Goal: Communication & Community: Answer question/provide support

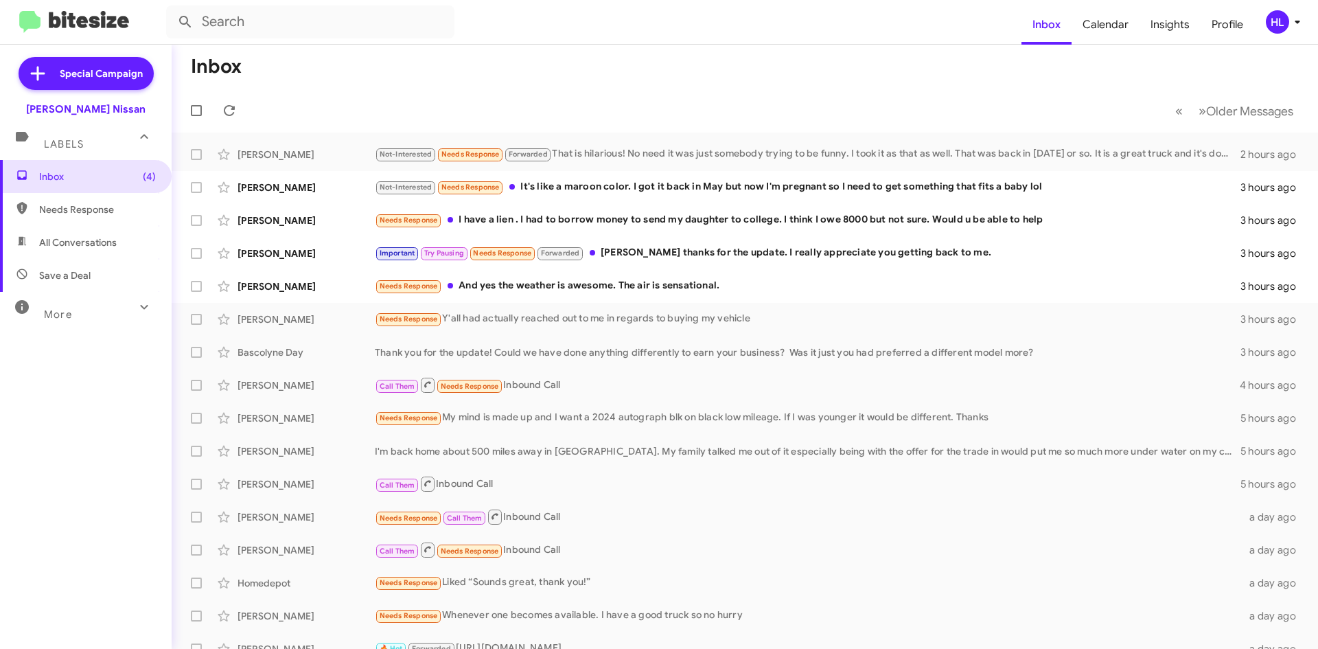
click at [71, 27] on img at bounding box center [74, 22] width 110 height 23
click at [143, 241] on span "All Conversations" at bounding box center [86, 242] width 172 height 33
type input "in:all-conversations"
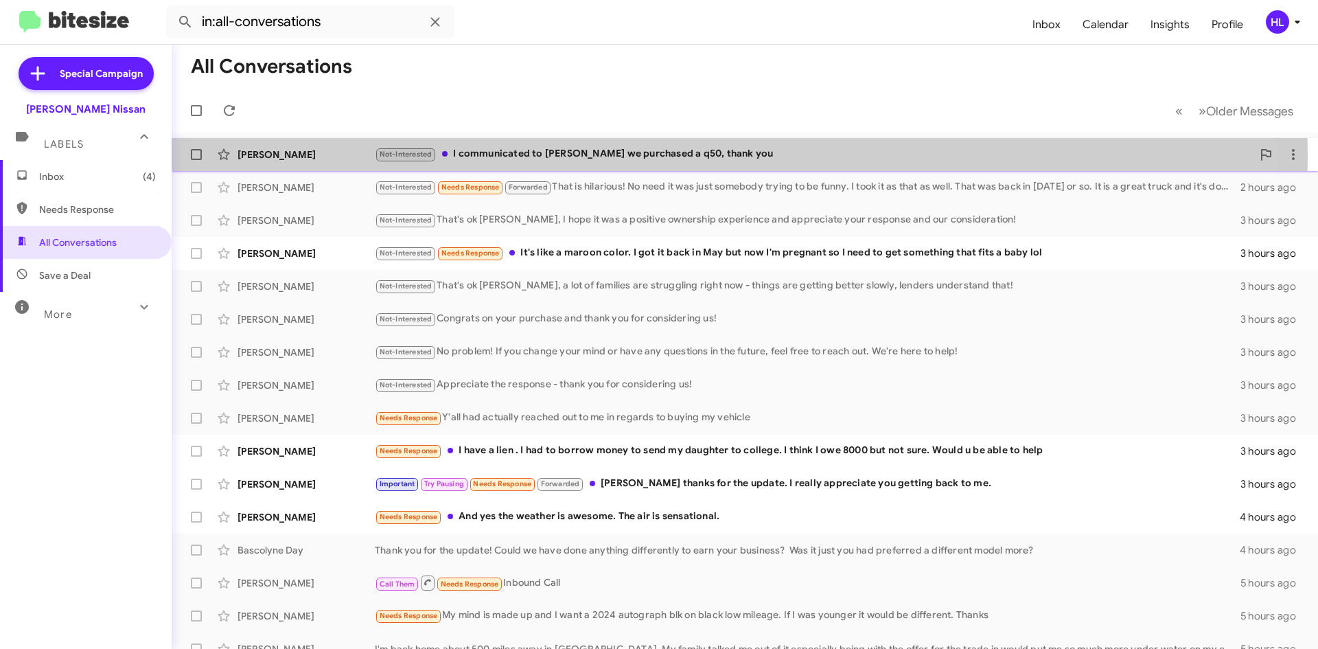
click at [333, 157] on div "[PERSON_NAME]" at bounding box center [306, 155] width 137 height 14
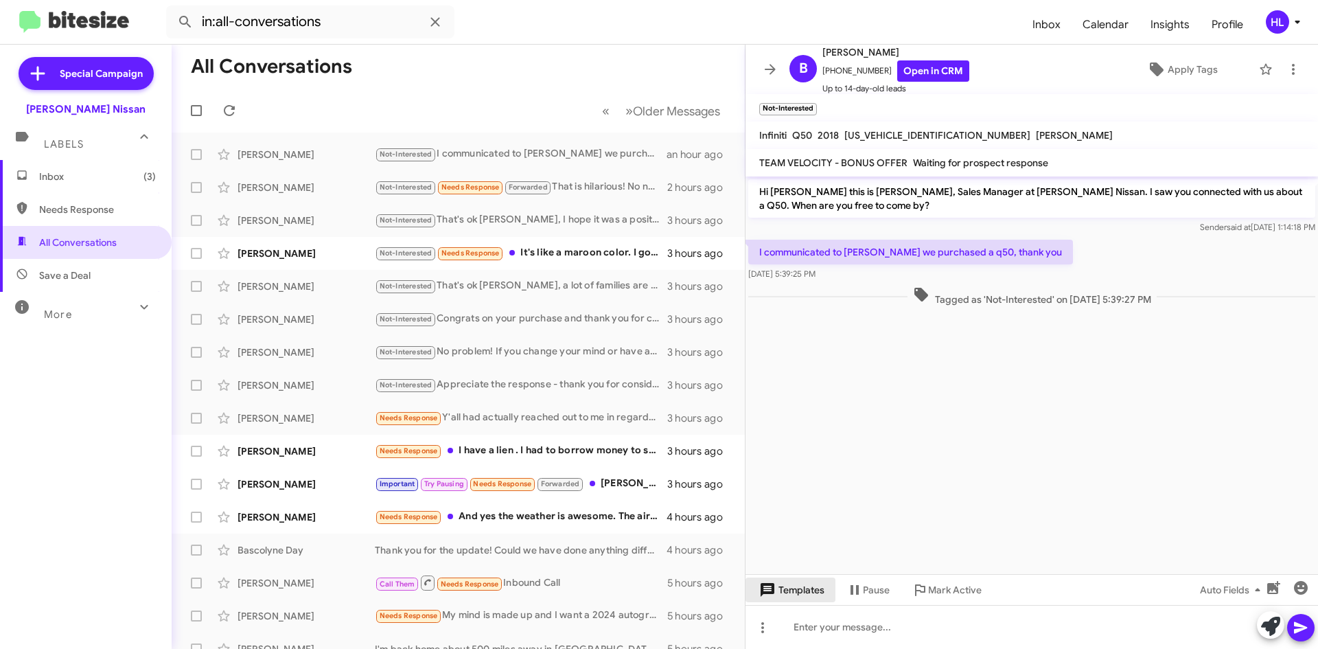
click at [806, 585] on span "Templates" at bounding box center [791, 590] width 68 height 25
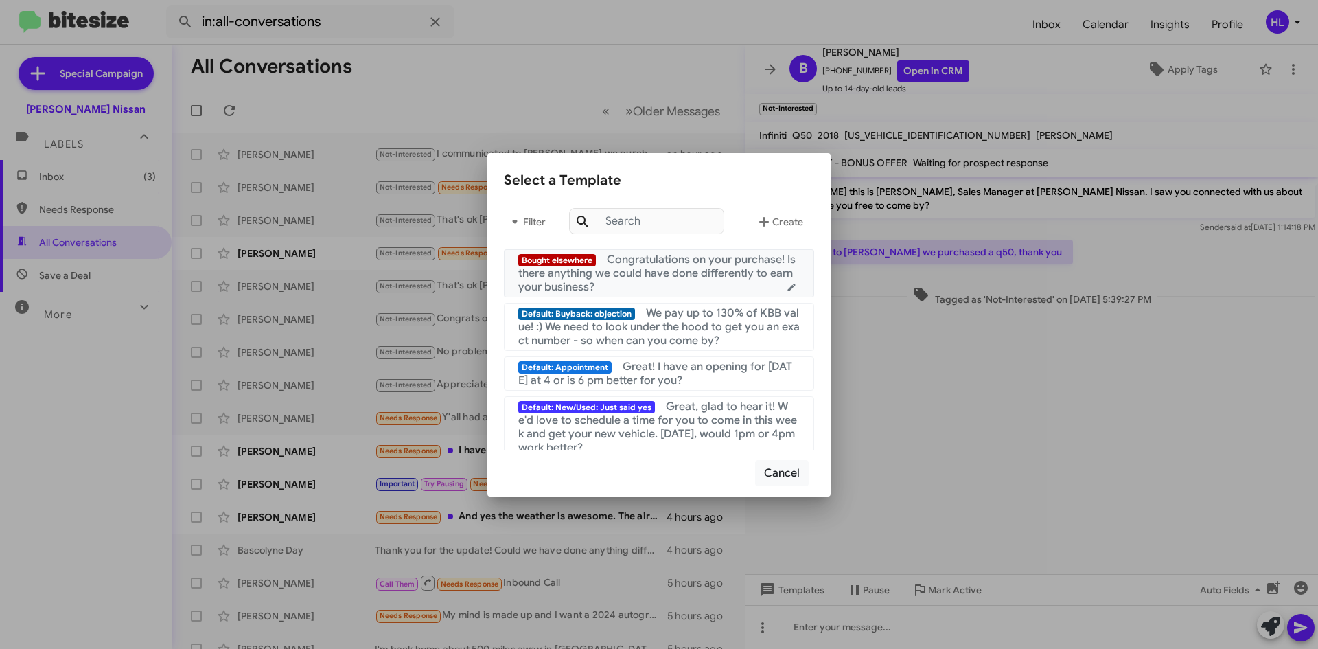
click at [644, 282] on div "Bought elsewhere Congratulations on your purchase! Is there anything we could h…" at bounding box center [659, 273] width 282 height 41
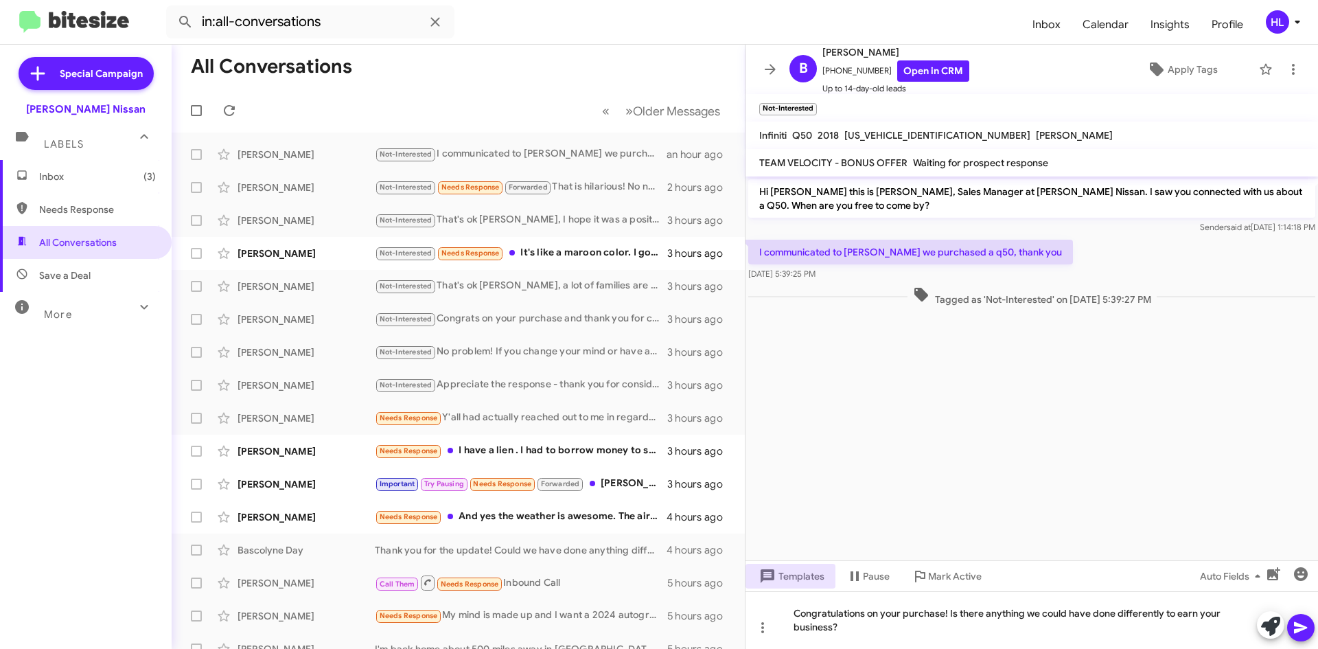
click at [1301, 629] on icon at bounding box center [1300, 628] width 13 height 12
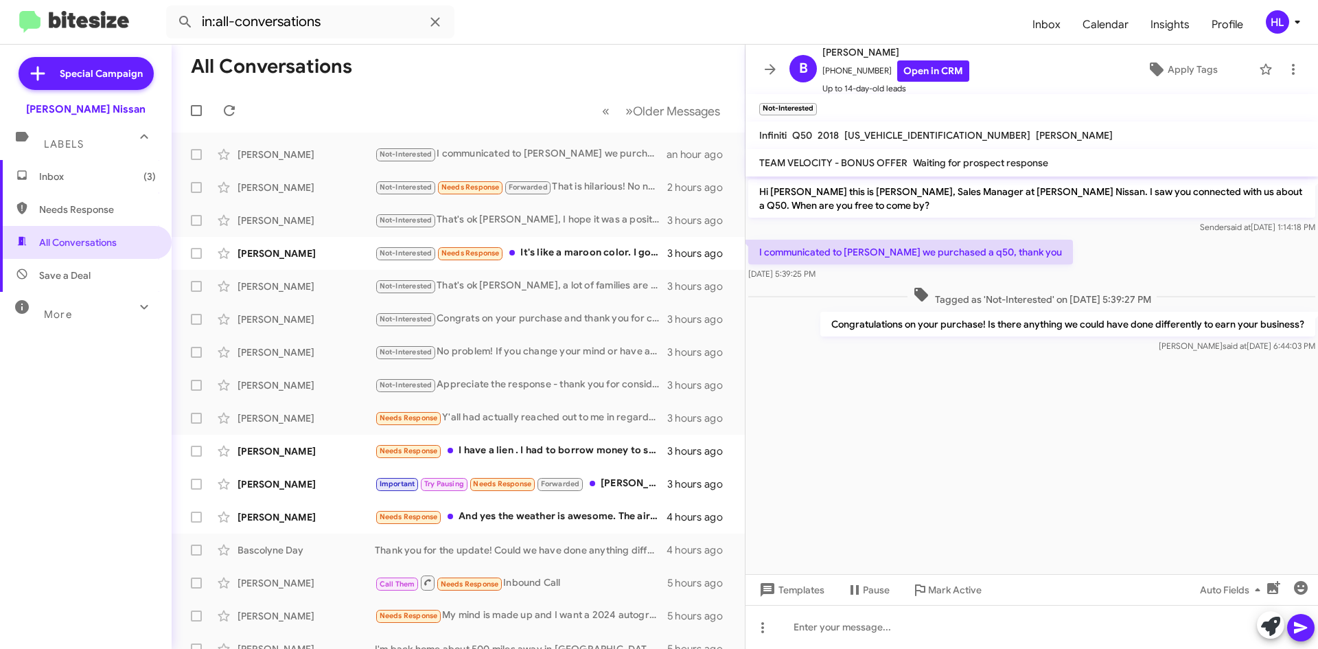
click at [760, 80] on mat-toolbar "B [PERSON_NAME] [PHONE_NUMBER] Open in CRM Up to 14-day-old leads Apply Tags" at bounding box center [1032, 69] width 573 height 49
click at [766, 67] on icon at bounding box center [770, 69] width 16 height 16
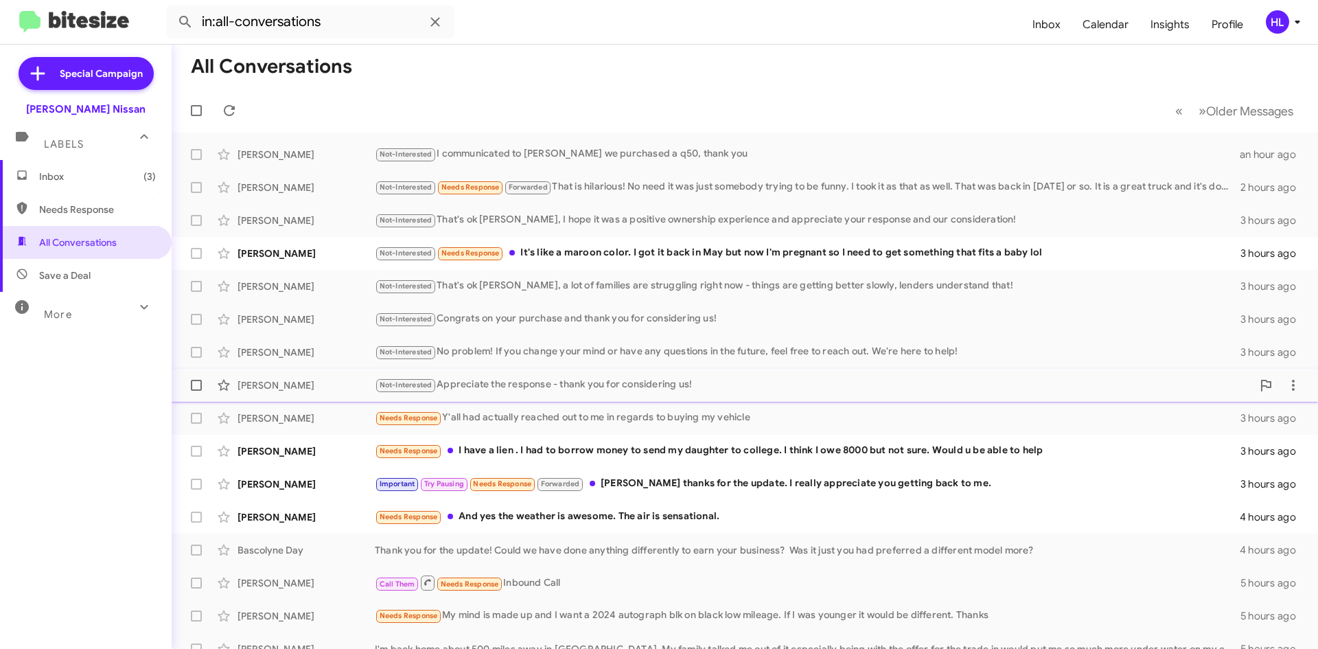
scroll to position [69, 0]
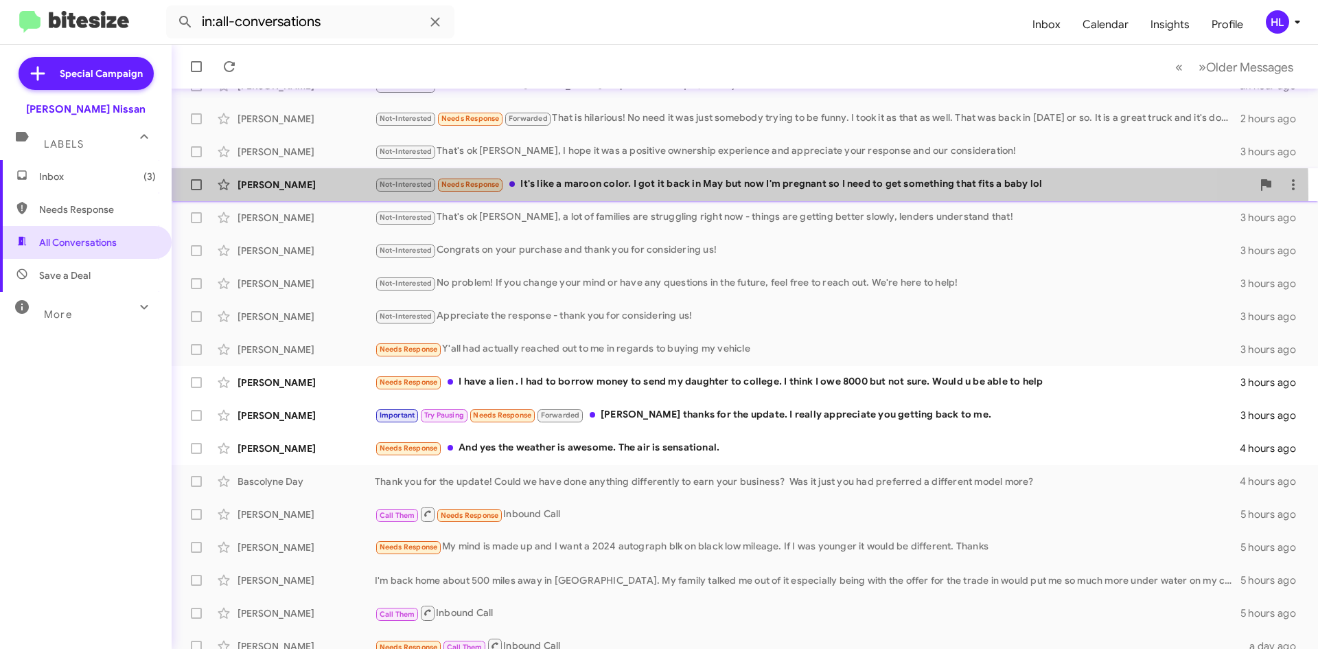
click at [304, 197] on div "[PERSON_NAME] Not-Interested Needs Response It's like a maroon color. I got it …" at bounding box center [745, 184] width 1125 height 27
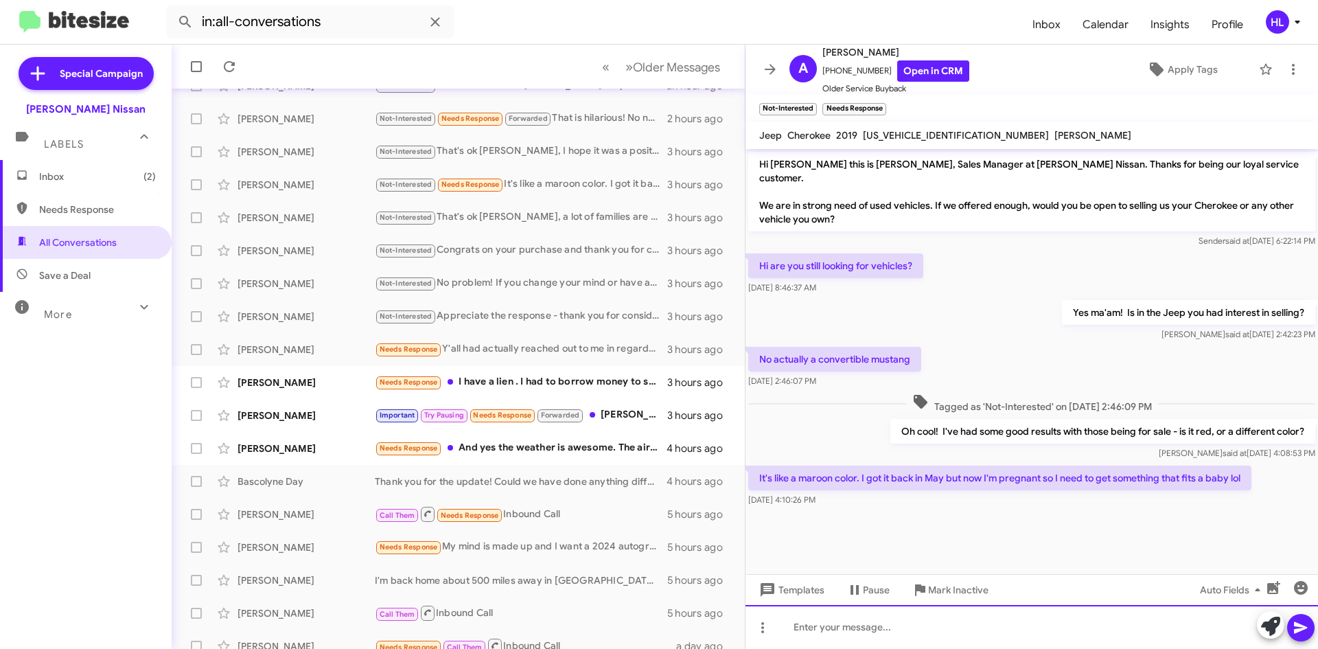
click at [999, 634] on div at bounding box center [1032, 627] width 573 height 44
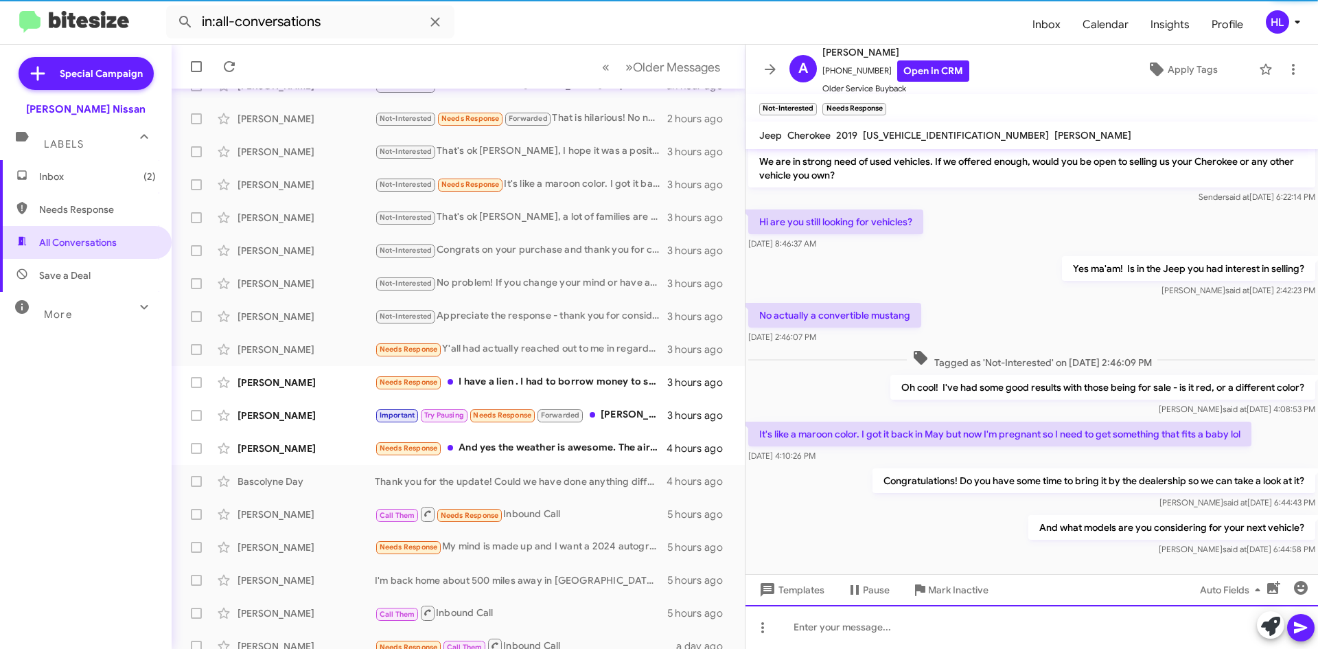
scroll to position [46, 0]
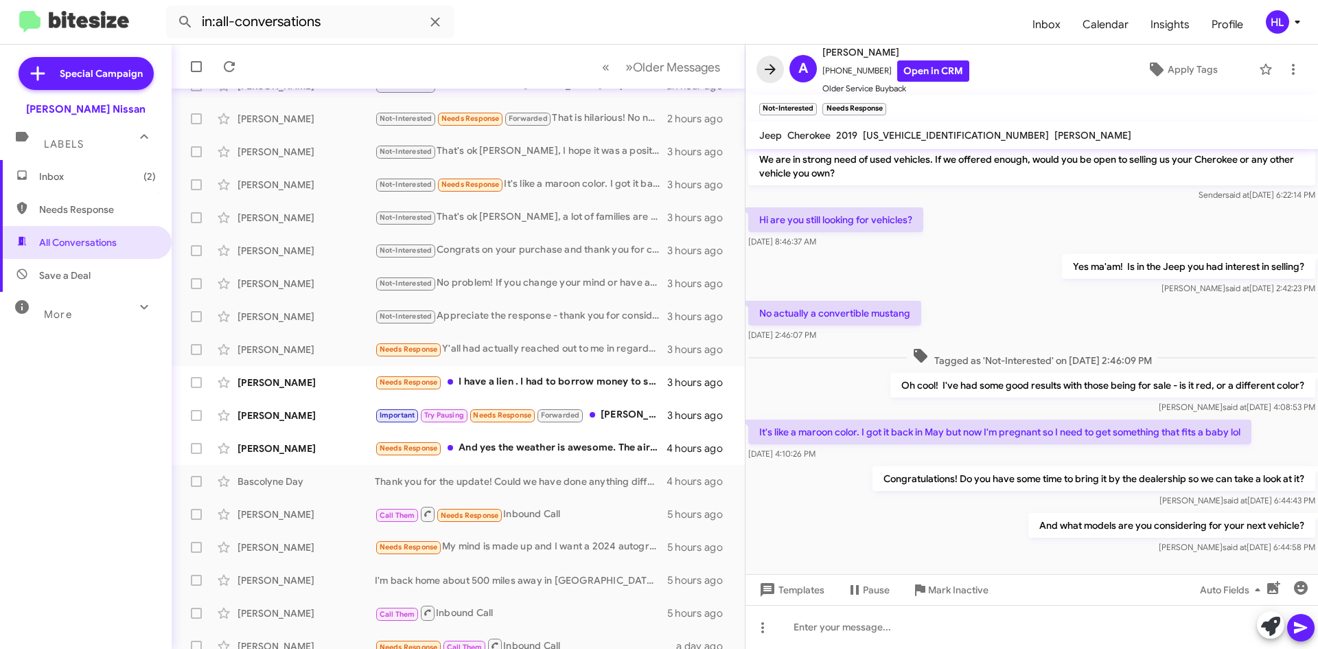
click at [762, 73] on span at bounding box center [770, 69] width 27 height 16
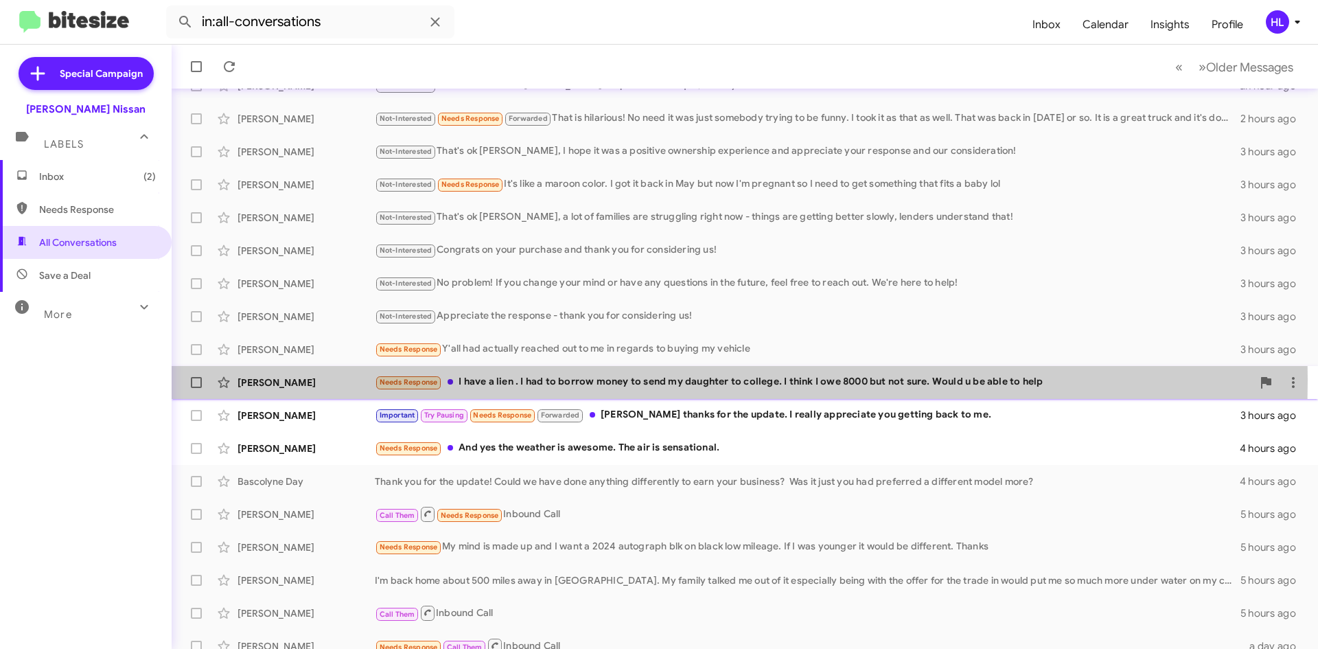
click at [334, 380] on div "[PERSON_NAME]" at bounding box center [306, 383] width 137 height 14
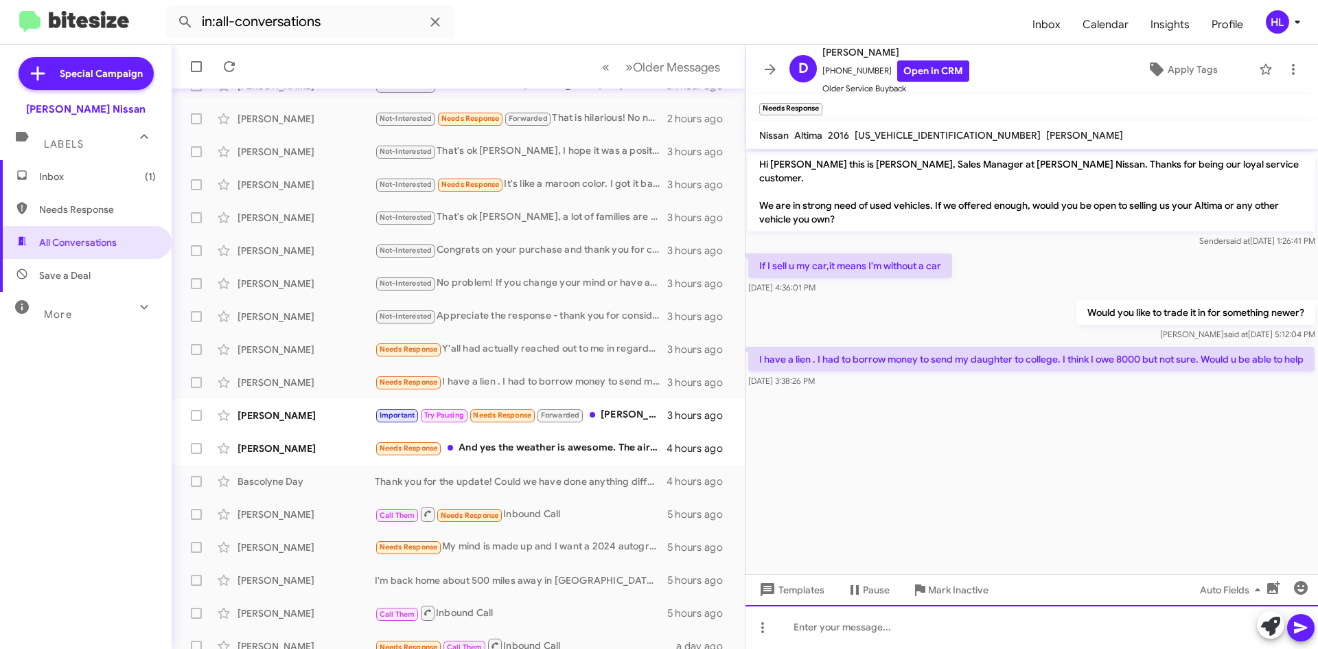
click at [927, 629] on div at bounding box center [1032, 627] width 573 height 44
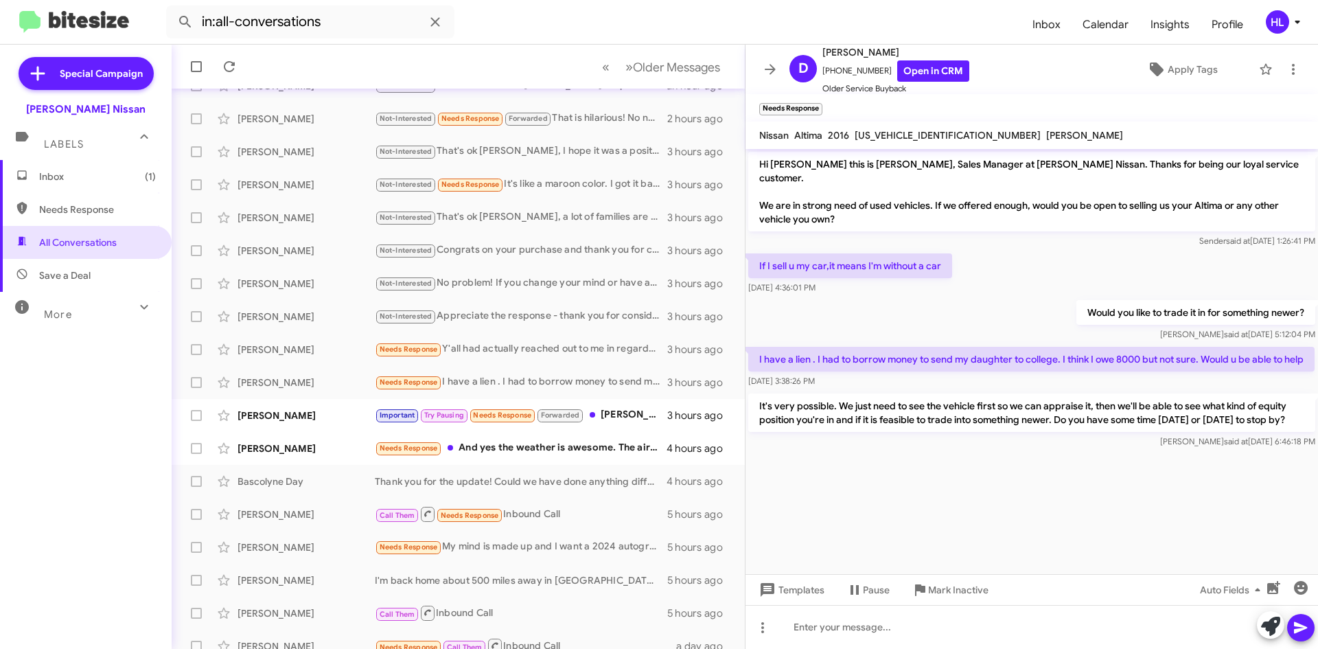
click at [766, 75] on icon at bounding box center [770, 69] width 16 height 16
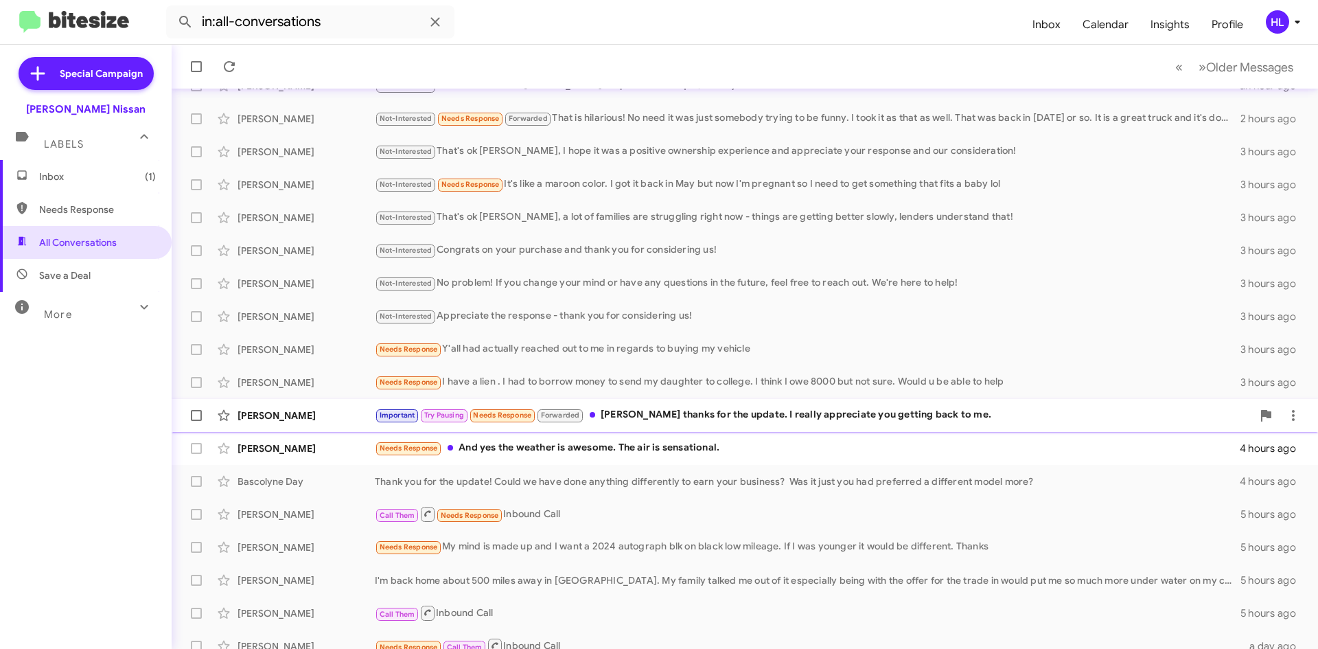
scroll to position [137, 0]
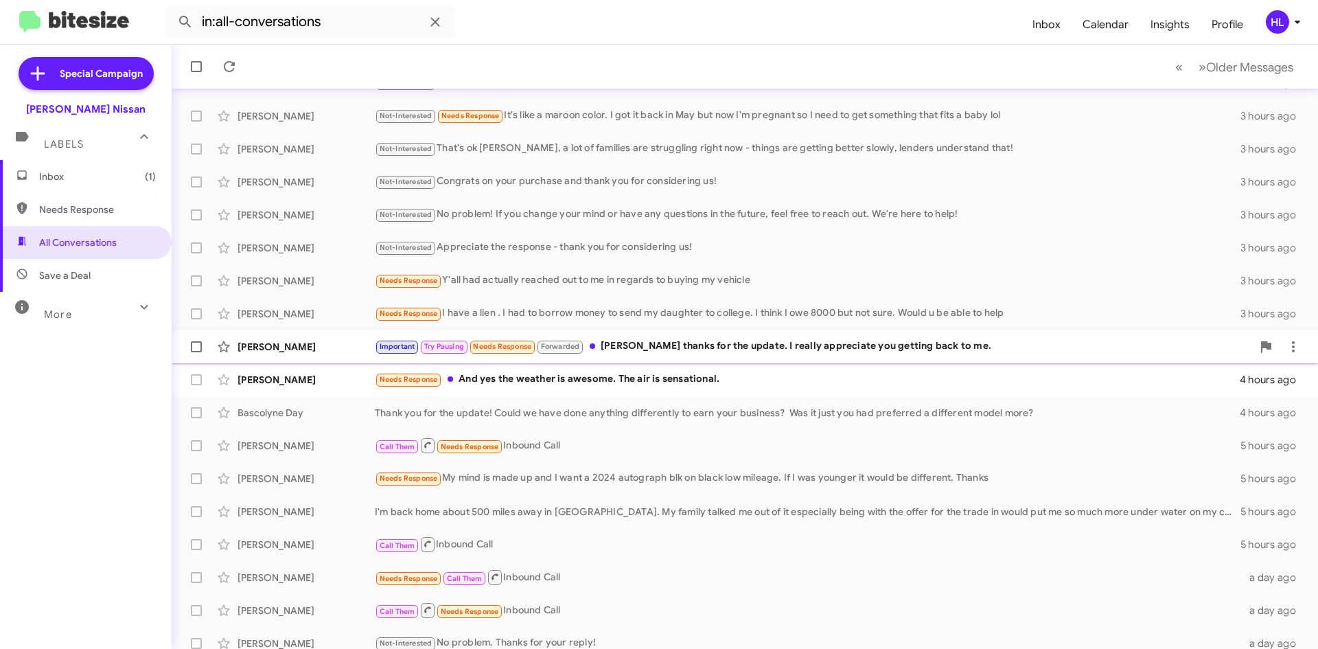
click at [319, 350] on div "[PERSON_NAME]" at bounding box center [306, 347] width 137 height 14
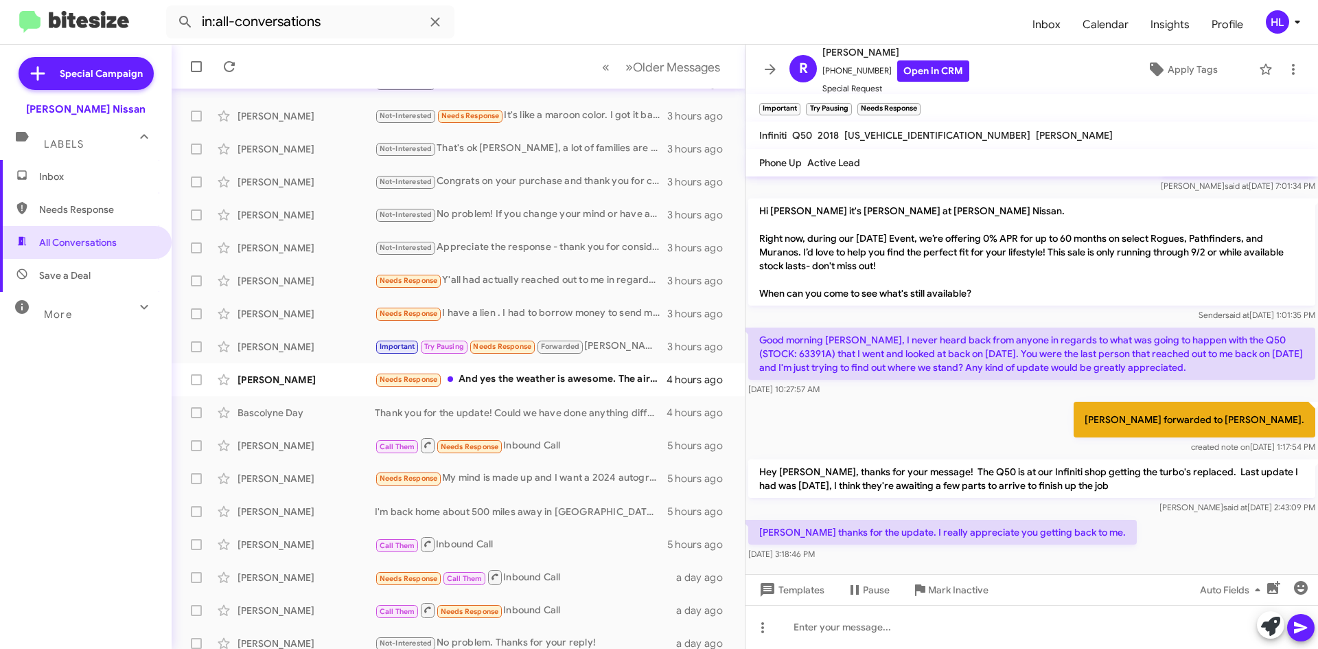
scroll to position [491, 0]
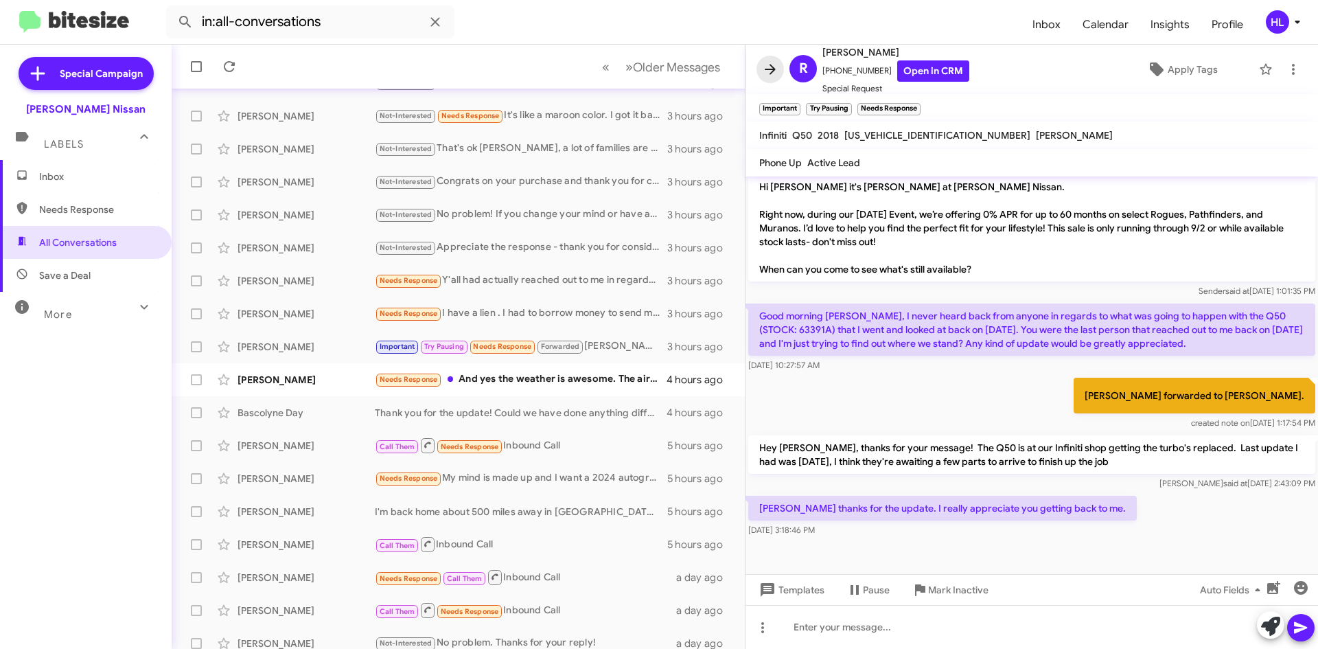
click at [769, 68] on icon at bounding box center [770, 69] width 16 height 16
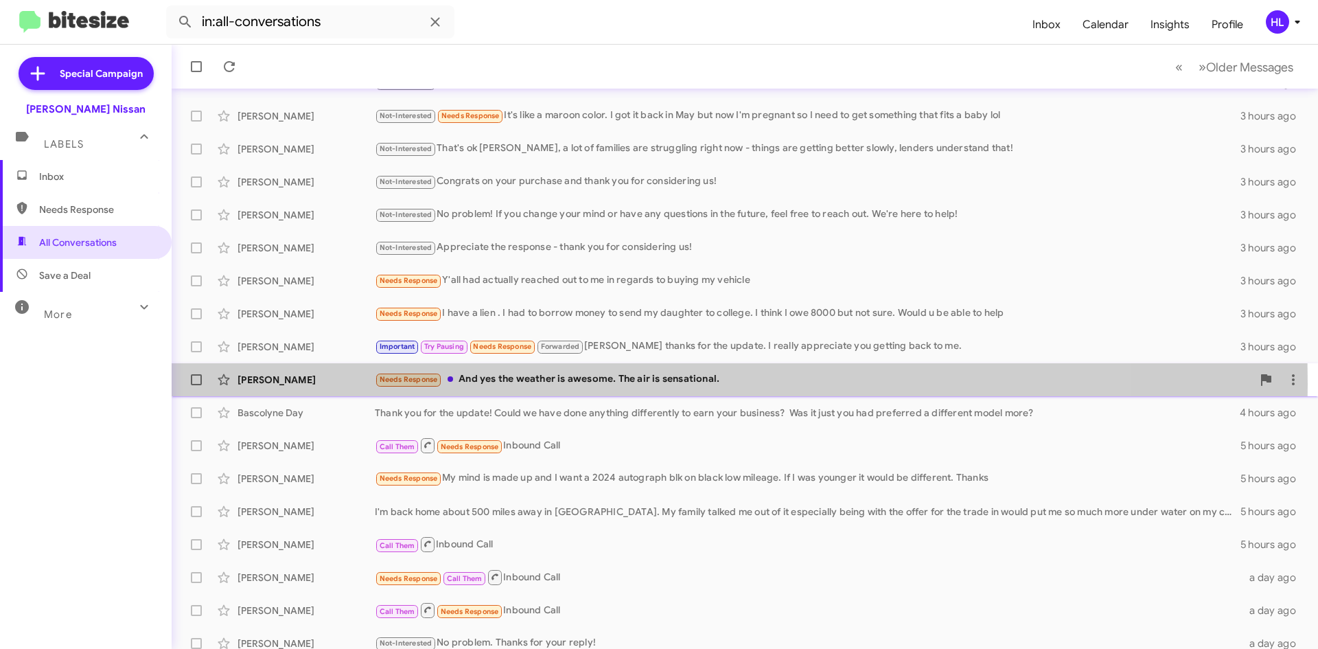
click at [347, 384] on div "[PERSON_NAME]" at bounding box center [306, 380] width 137 height 14
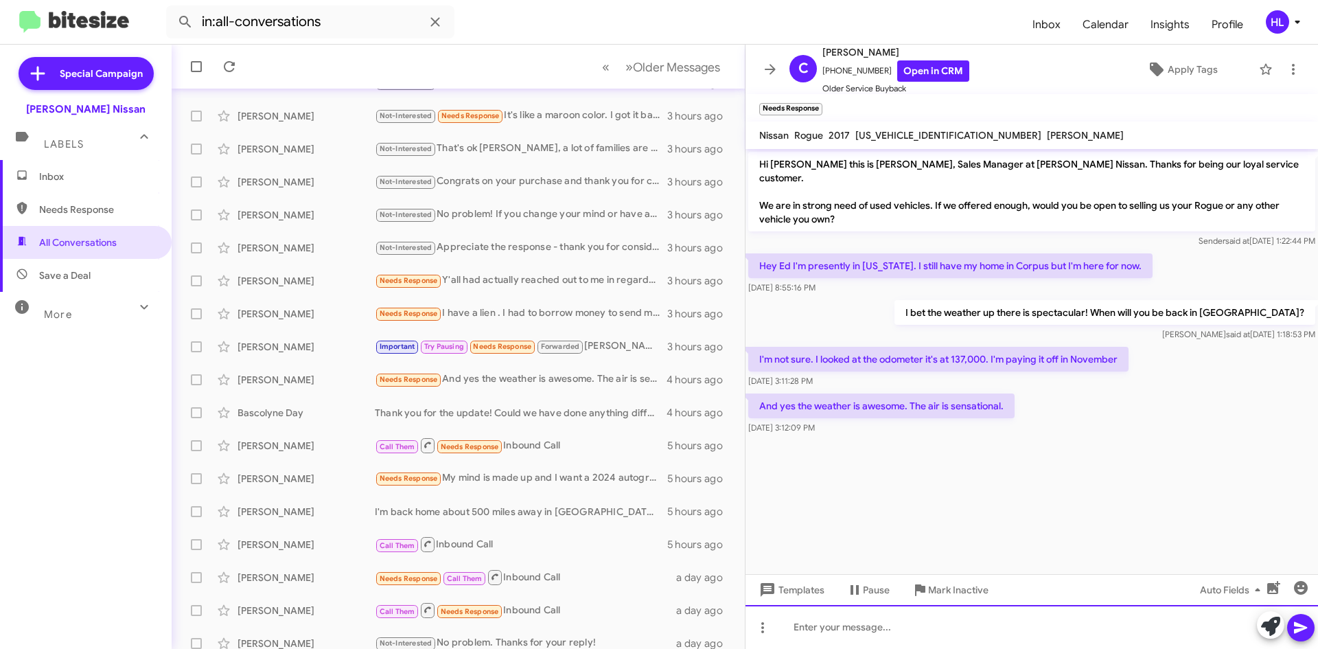
click at [922, 637] on div at bounding box center [1032, 627] width 573 height 44
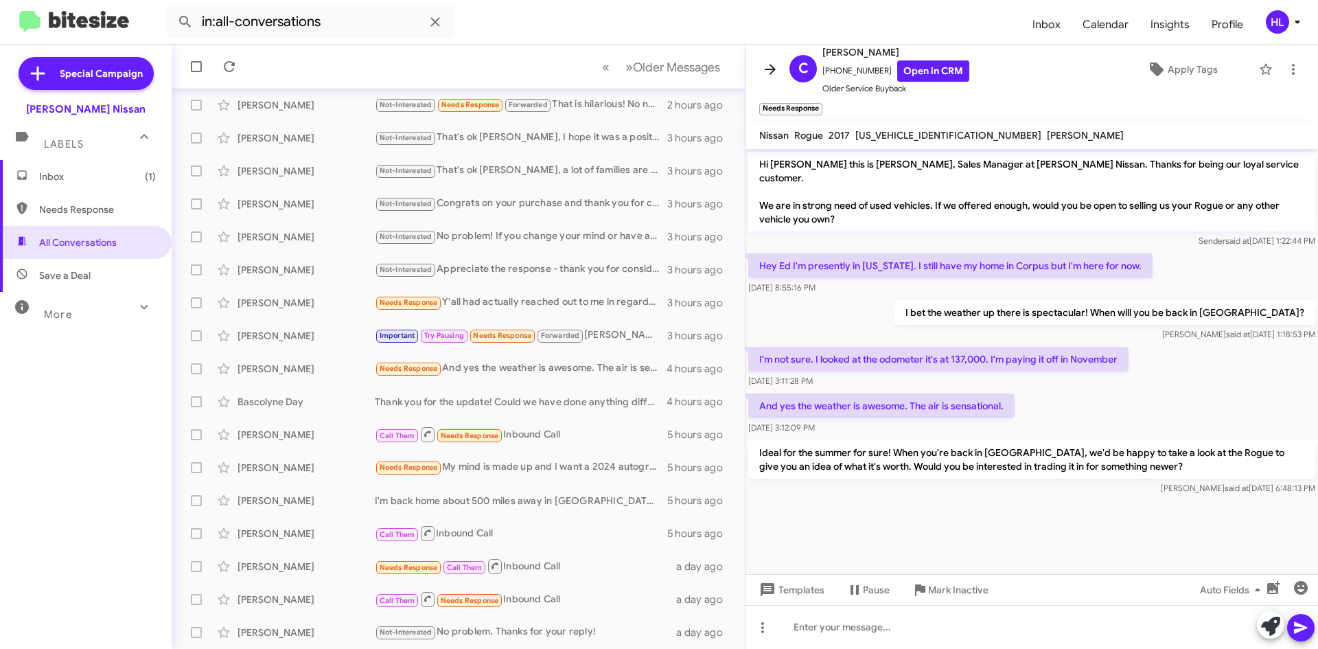
click at [766, 67] on icon at bounding box center [770, 69] width 16 height 16
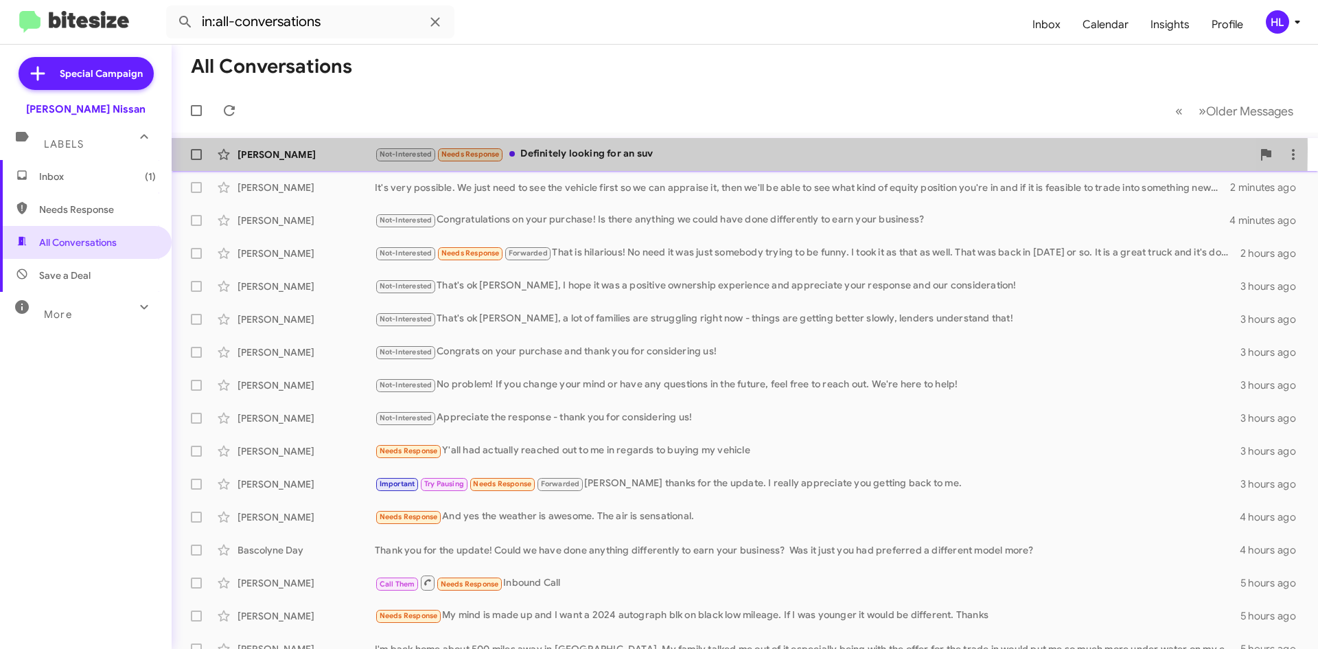
click at [323, 148] on div "[PERSON_NAME]" at bounding box center [306, 155] width 137 height 14
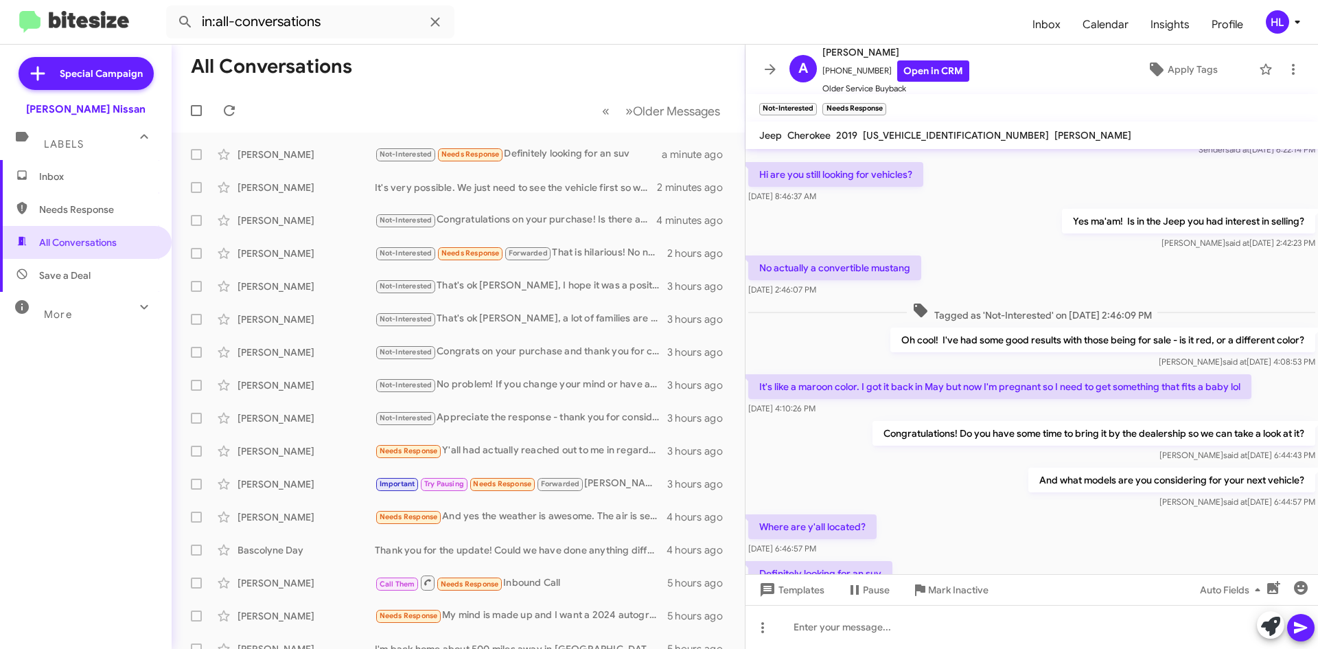
scroll to position [146, 0]
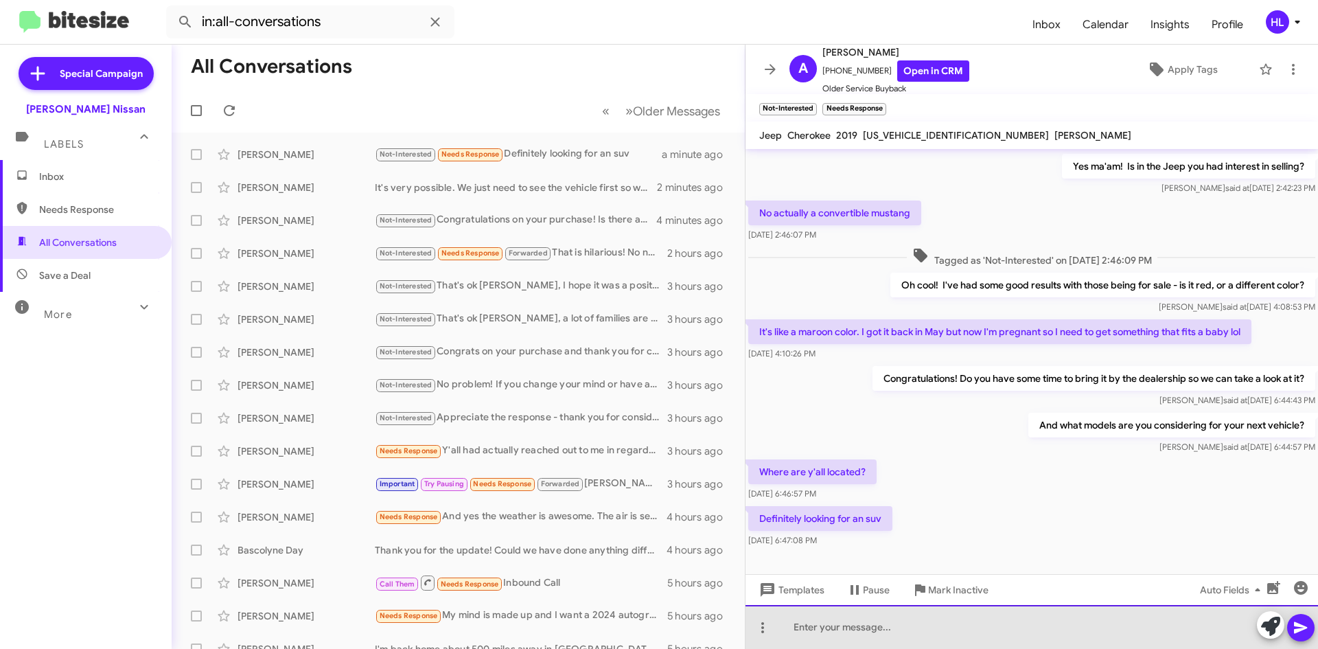
click at [1058, 631] on div at bounding box center [1032, 627] width 573 height 44
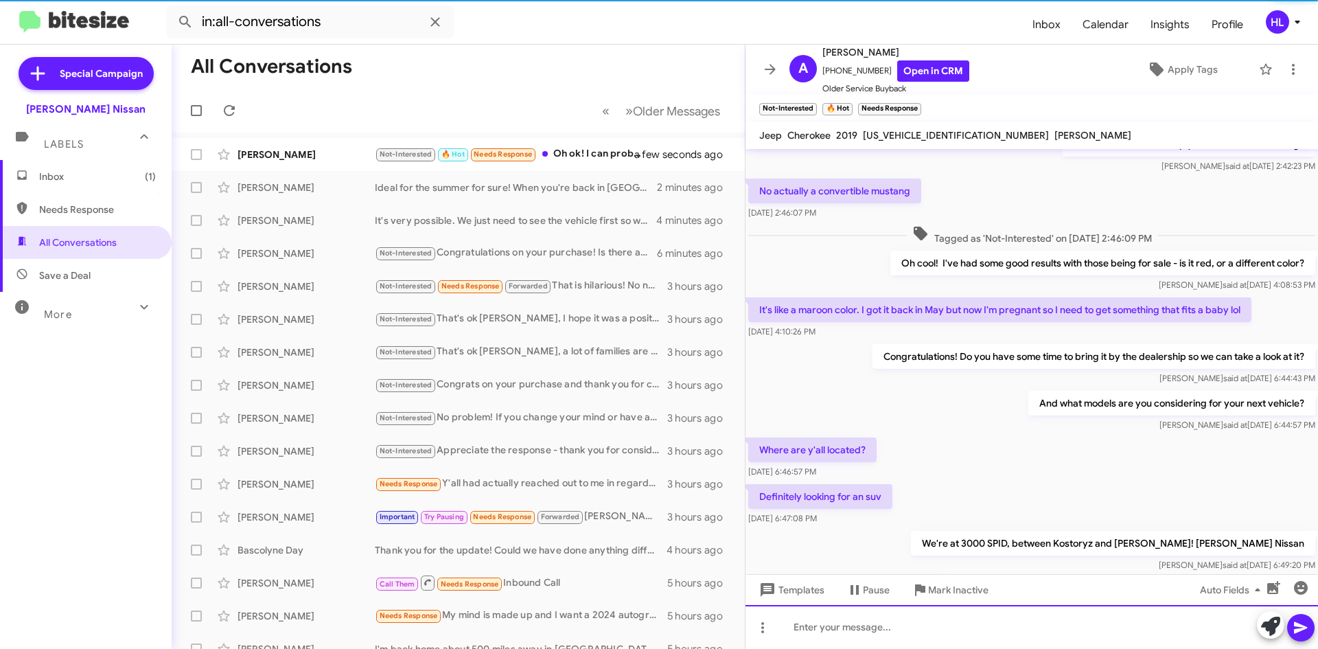
scroll to position [361, 0]
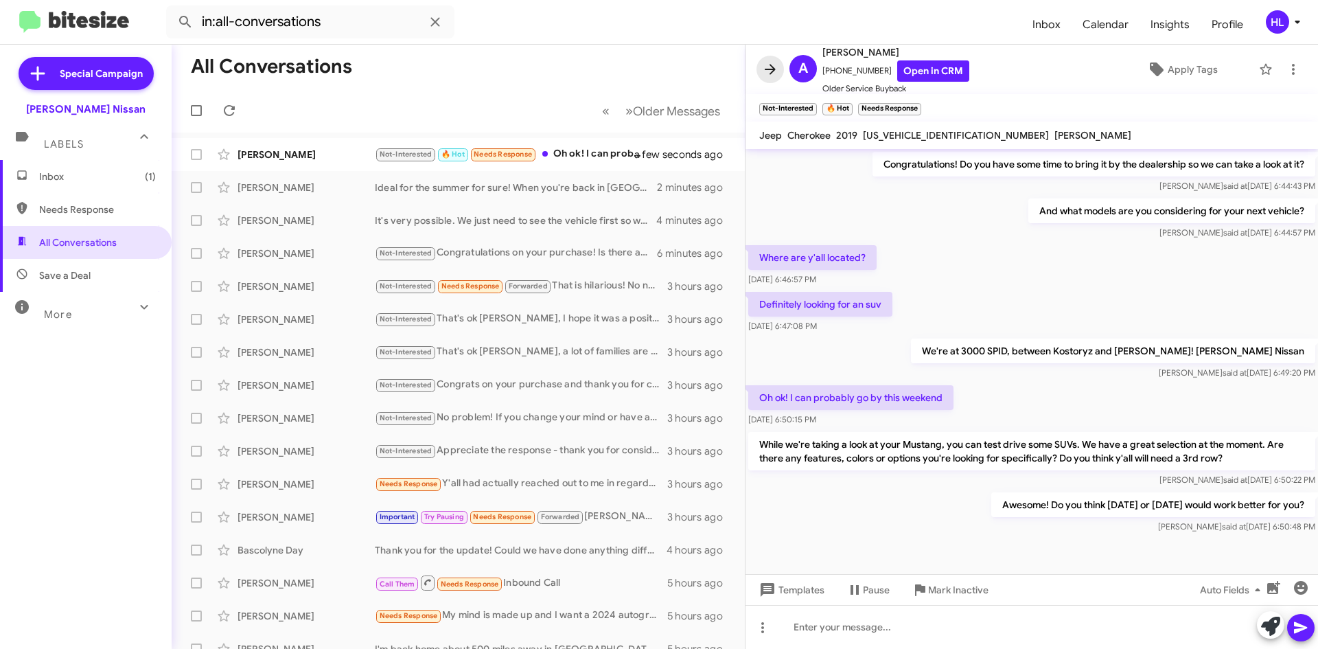
click at [773, 67] on icon at bounding box center [770, 69] width 11 height 10
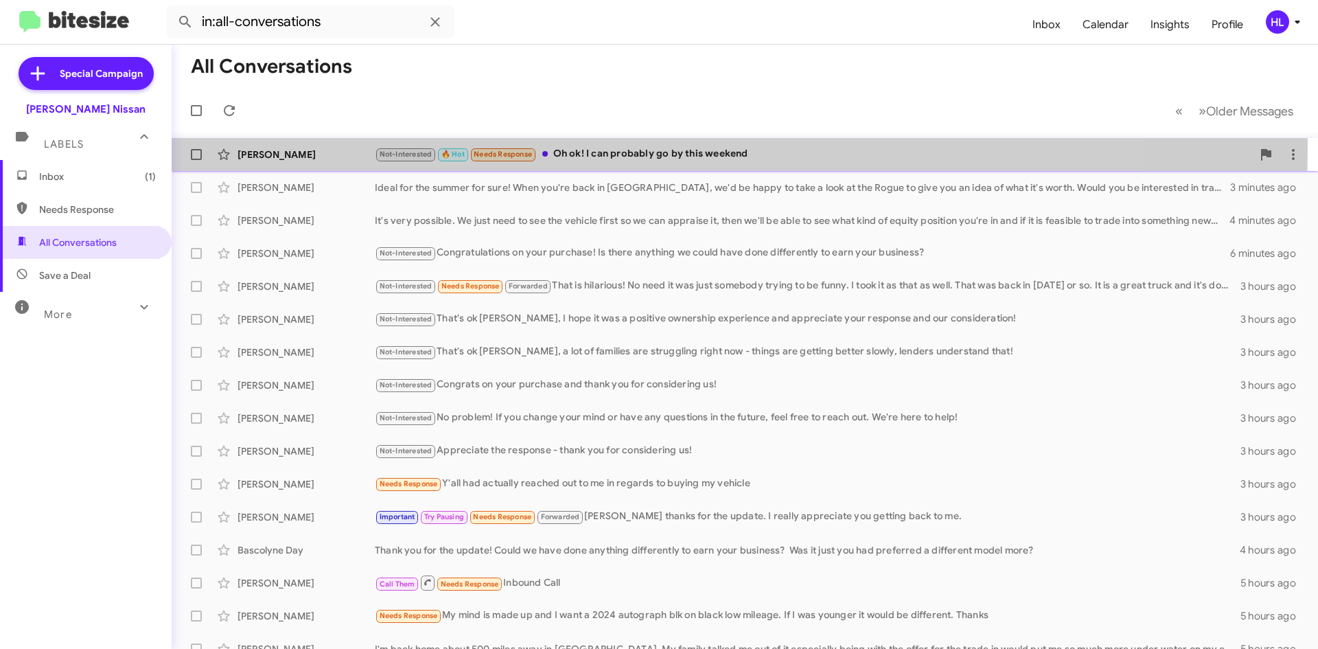
click at [354, 146] on div "[PERSON_NAME] Not-Interested 🔥 Hot Needs Response Oh ok! I can probably go by t…" at bounding box center [745, 154] width 1125 height 27
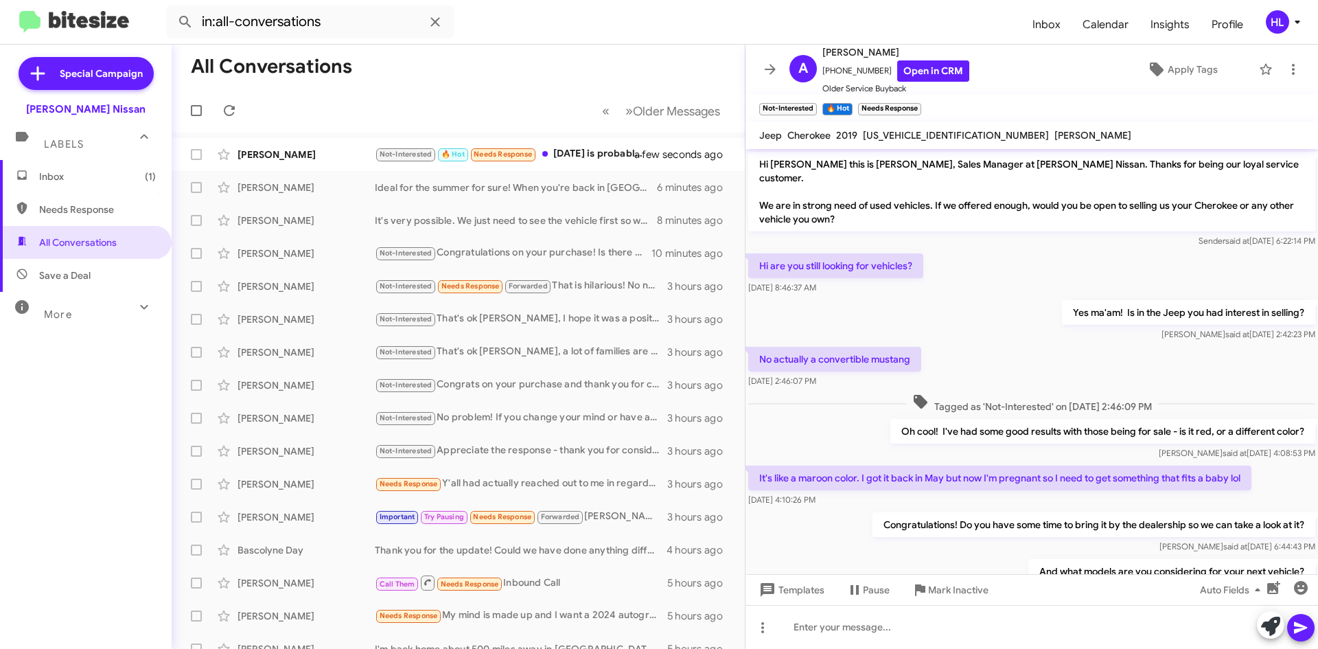
scroll to position [461, 0]
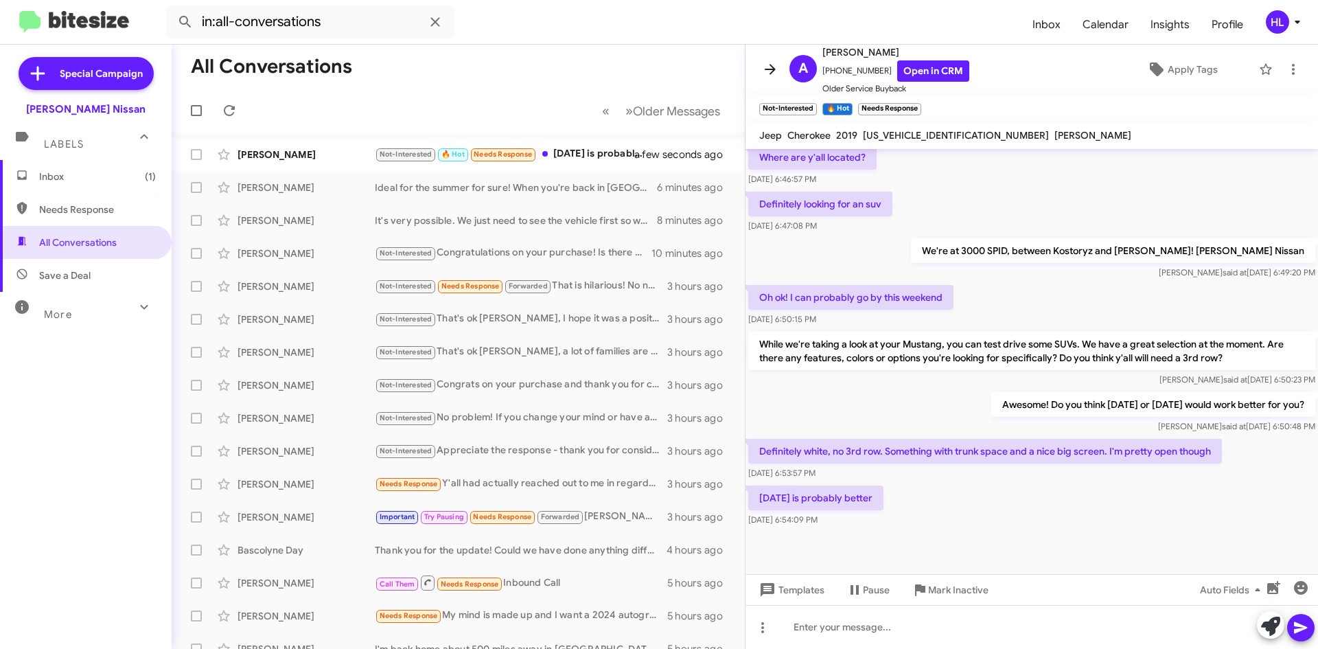
click at [764, 71] on icon at bounding box center [770, 69] width 16 height 16
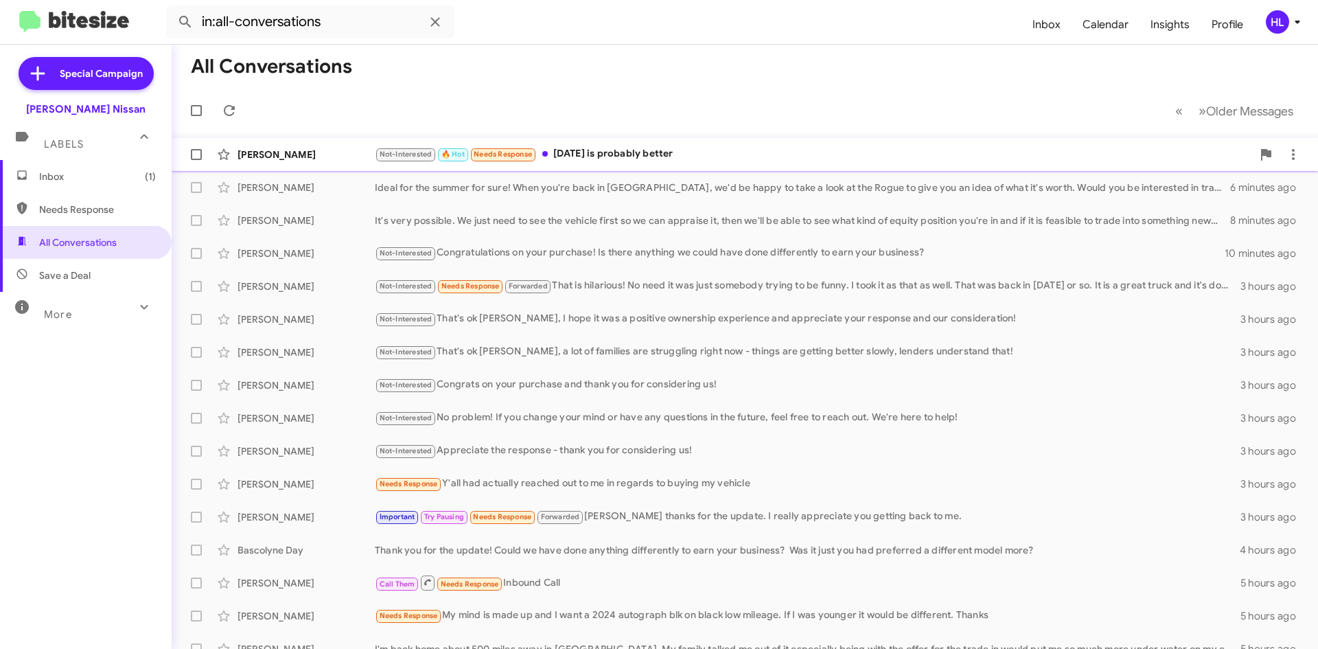
click at [319, 159] on div "[PERSON_NAME]" at bounding box center [306, 155] width 137 height 14
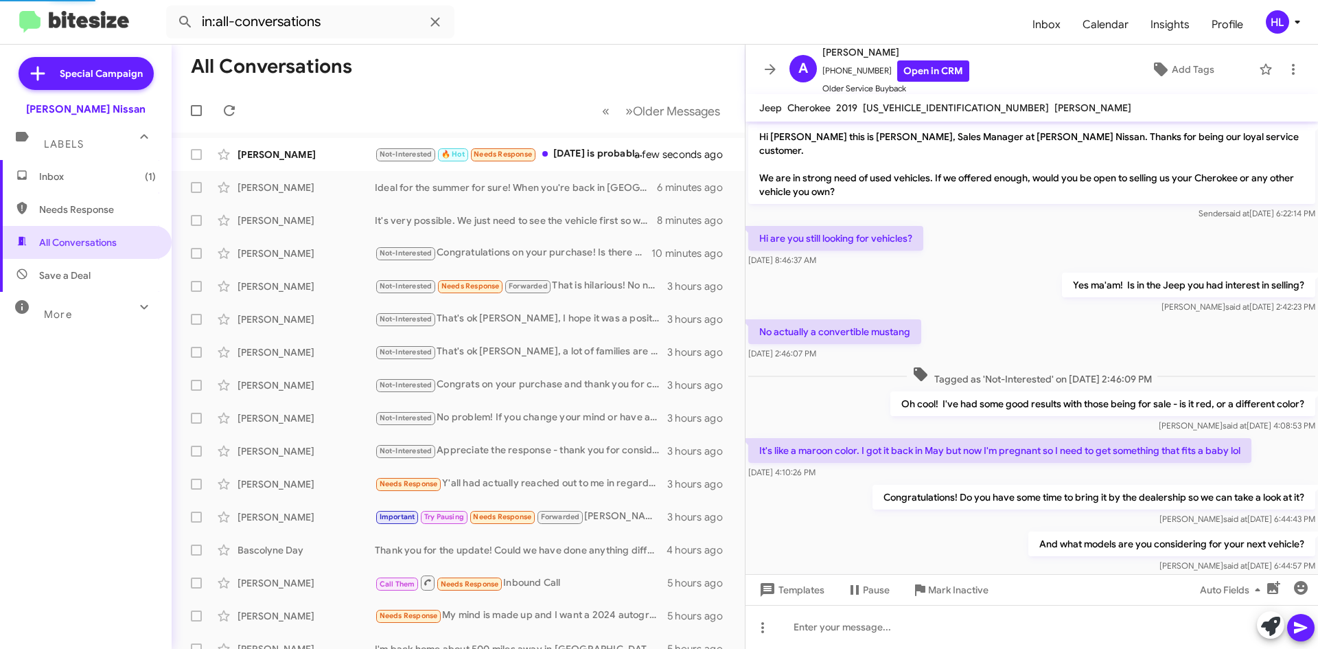
scroll to position [433, 0]
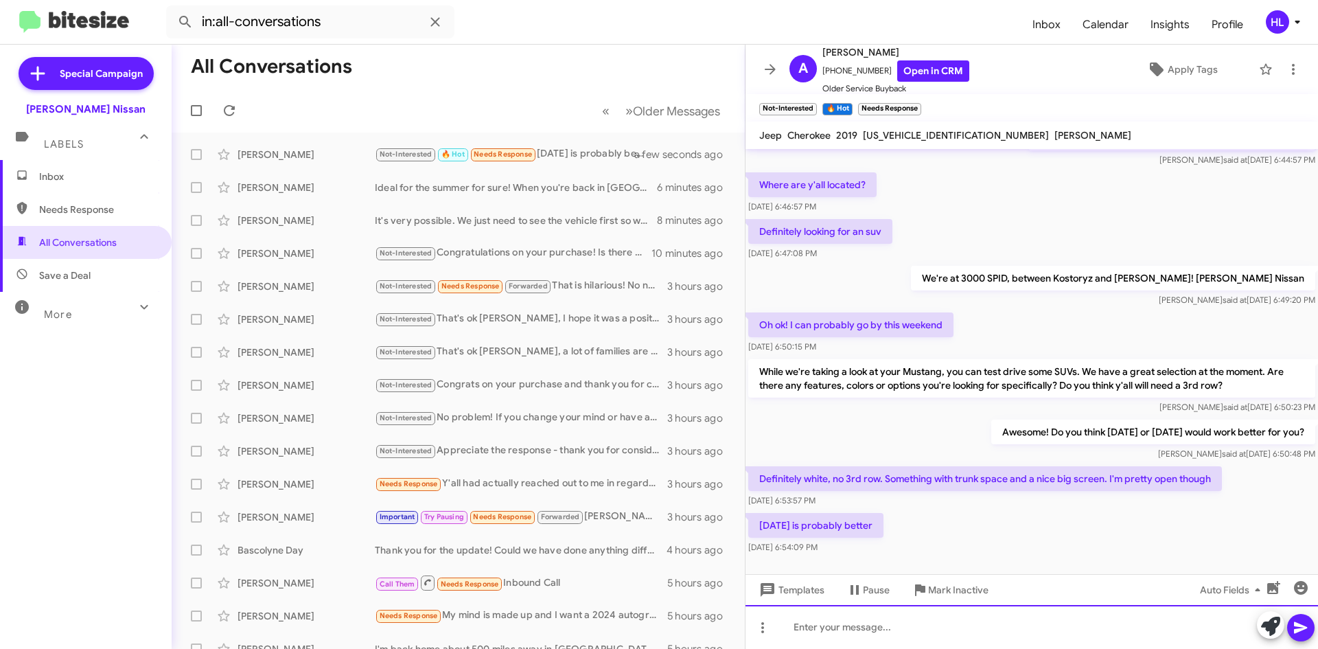
click at [1064, 634] on div at bounding box center [1032, 627] width 573 height 44
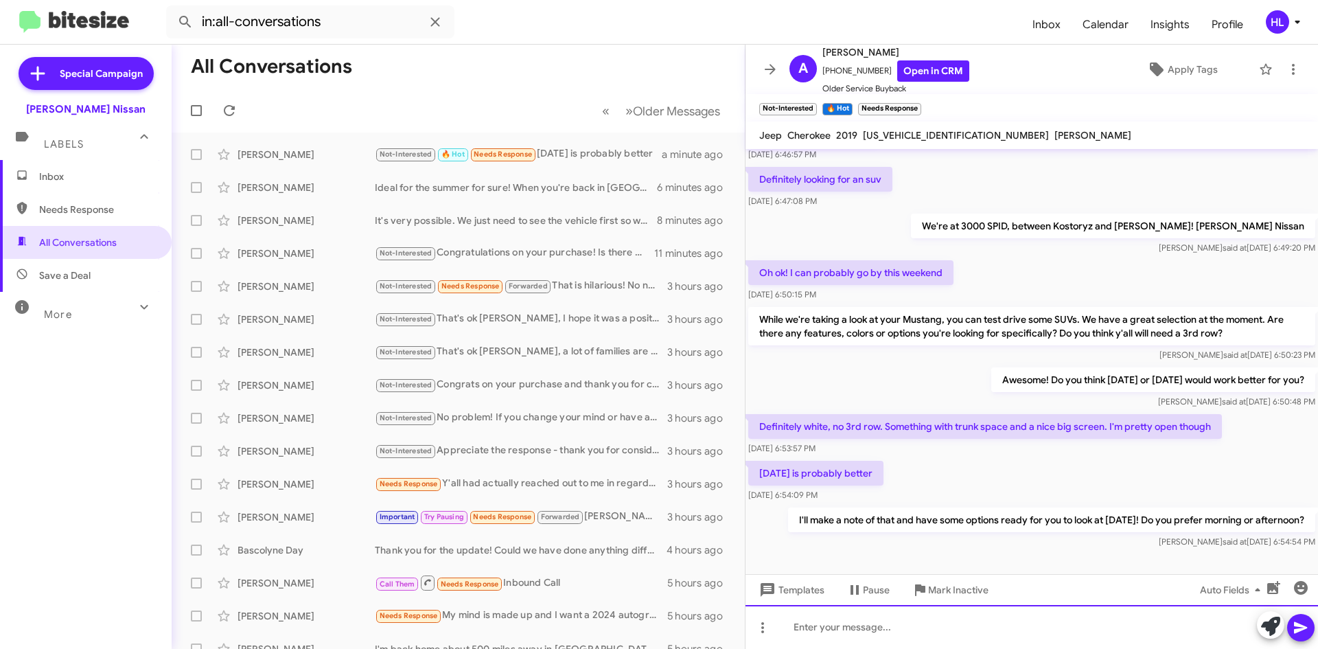
scroll to position [511, 0]
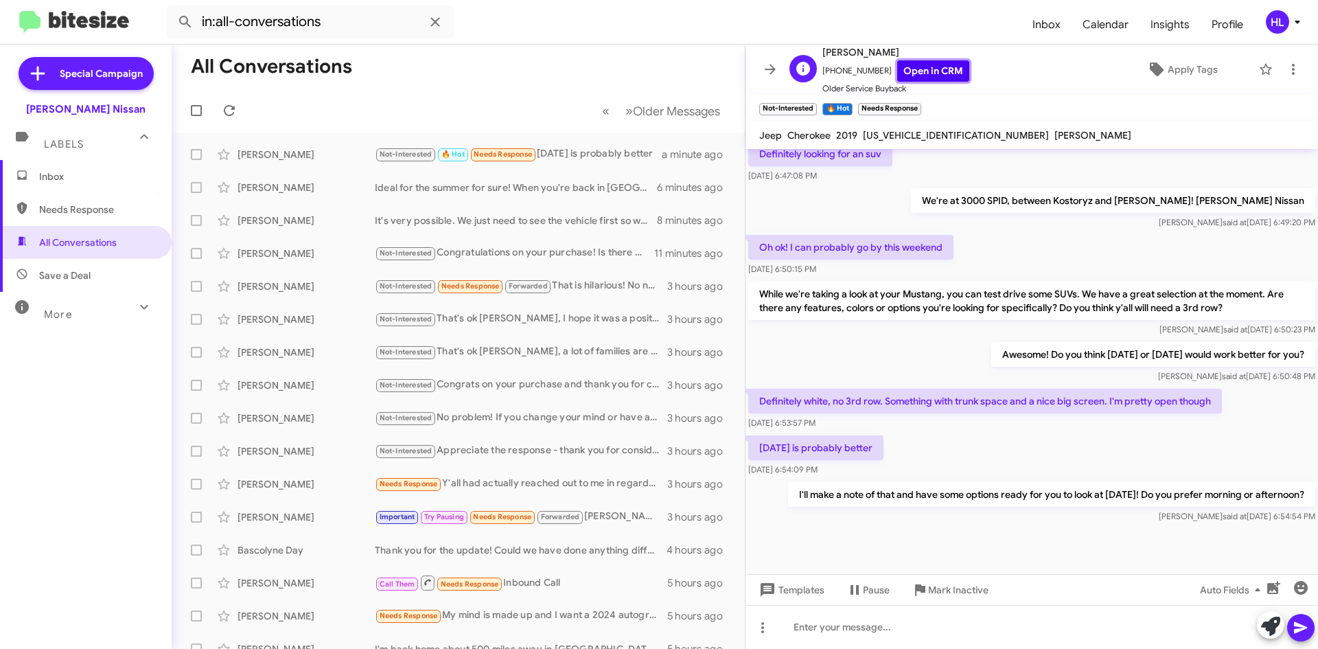
click at [942, 69] on link "Open in CRM" at bounding box center [934, 70] width 72 height 21
click at [903, 70] on link "Open in CRM" at bounding box center [934, 70] width 72 height 21
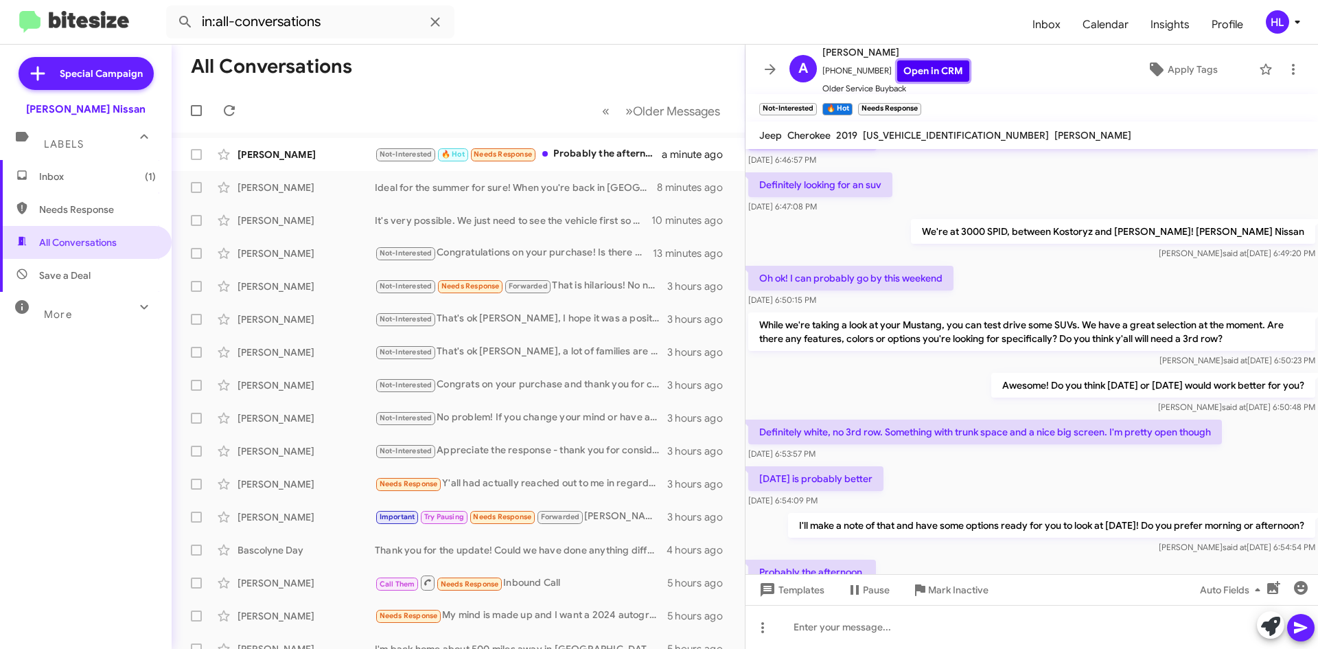
scroll to position [561, 0]
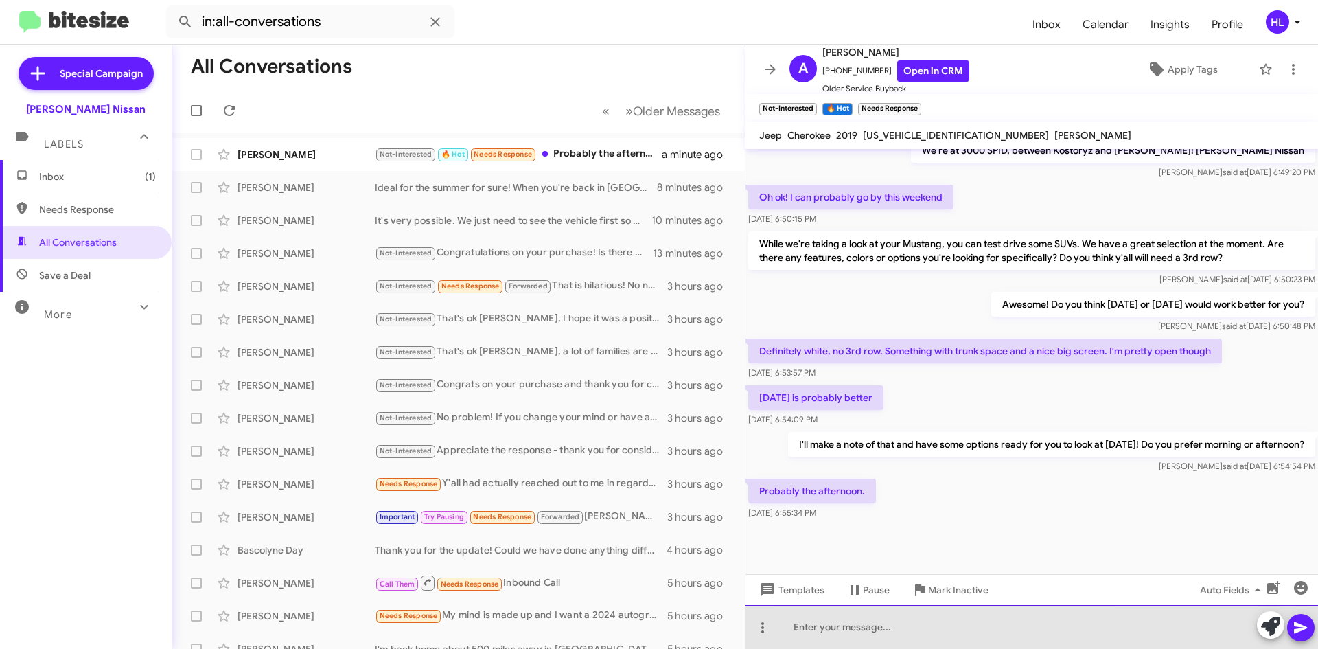
click at [957, 629] on div at bounding box center [1032, 627] width 573 height 44
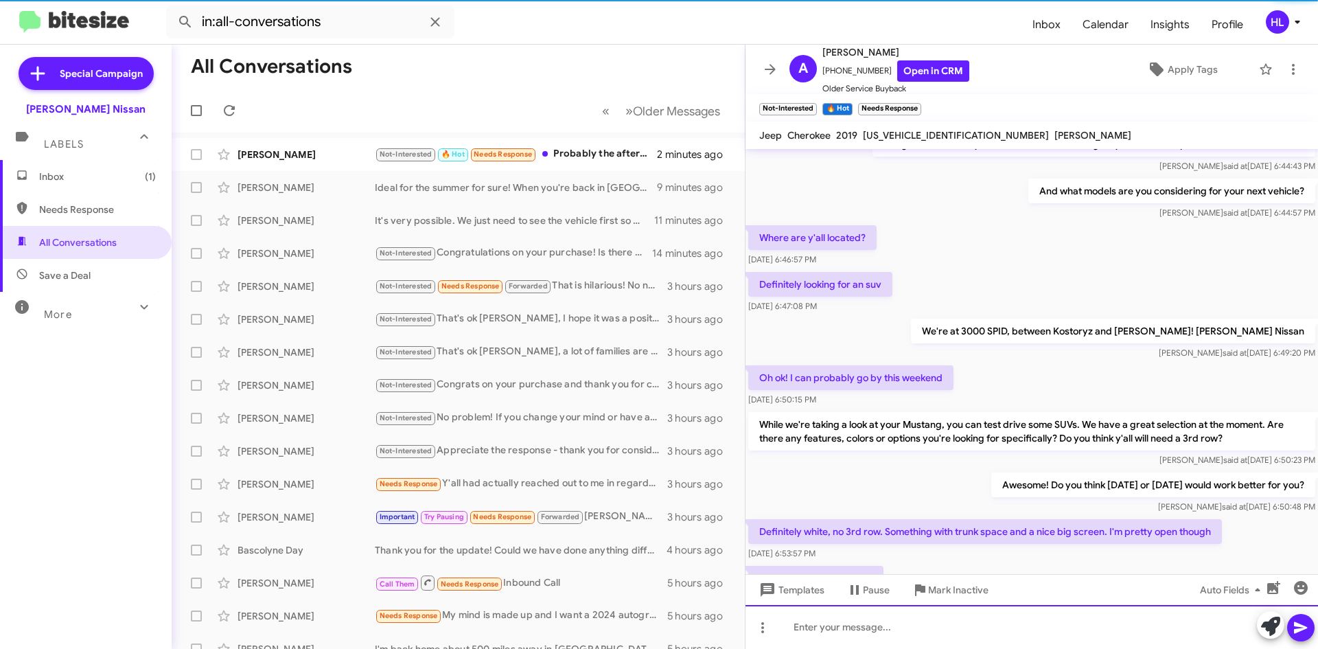
scroll to position [625, 0]
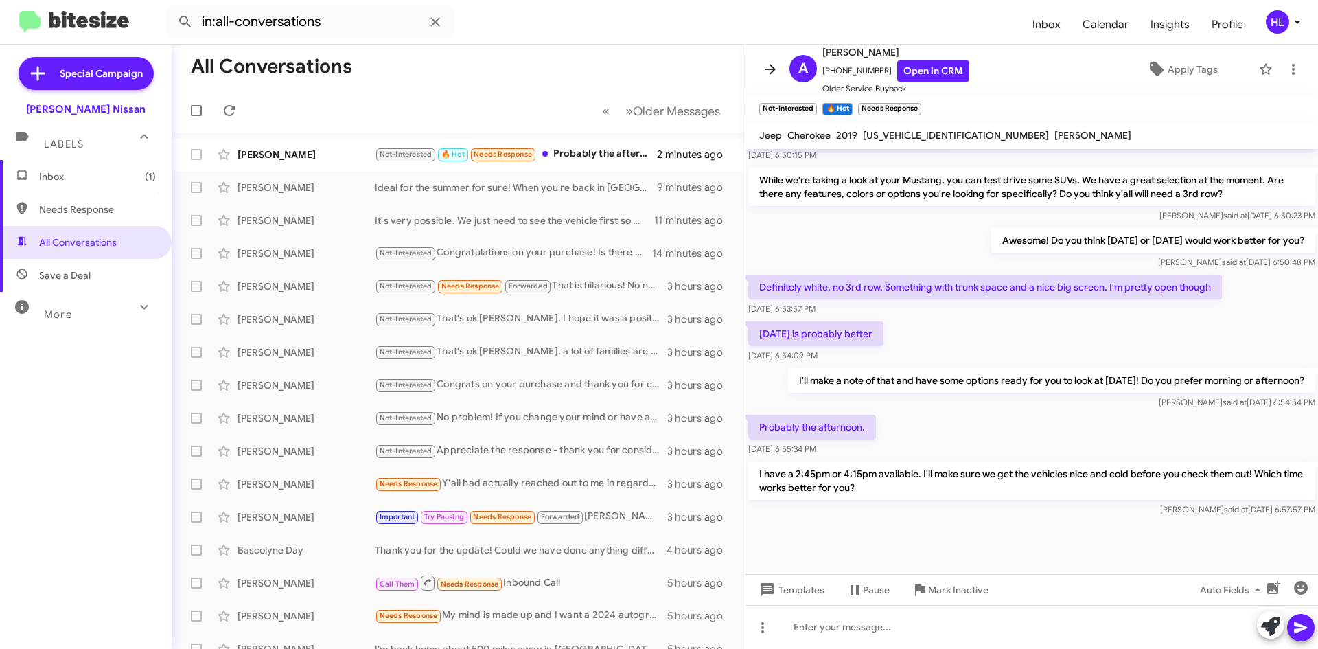
click at [771, 76] on icon at bounding box center [770, 69] width 16 height 16
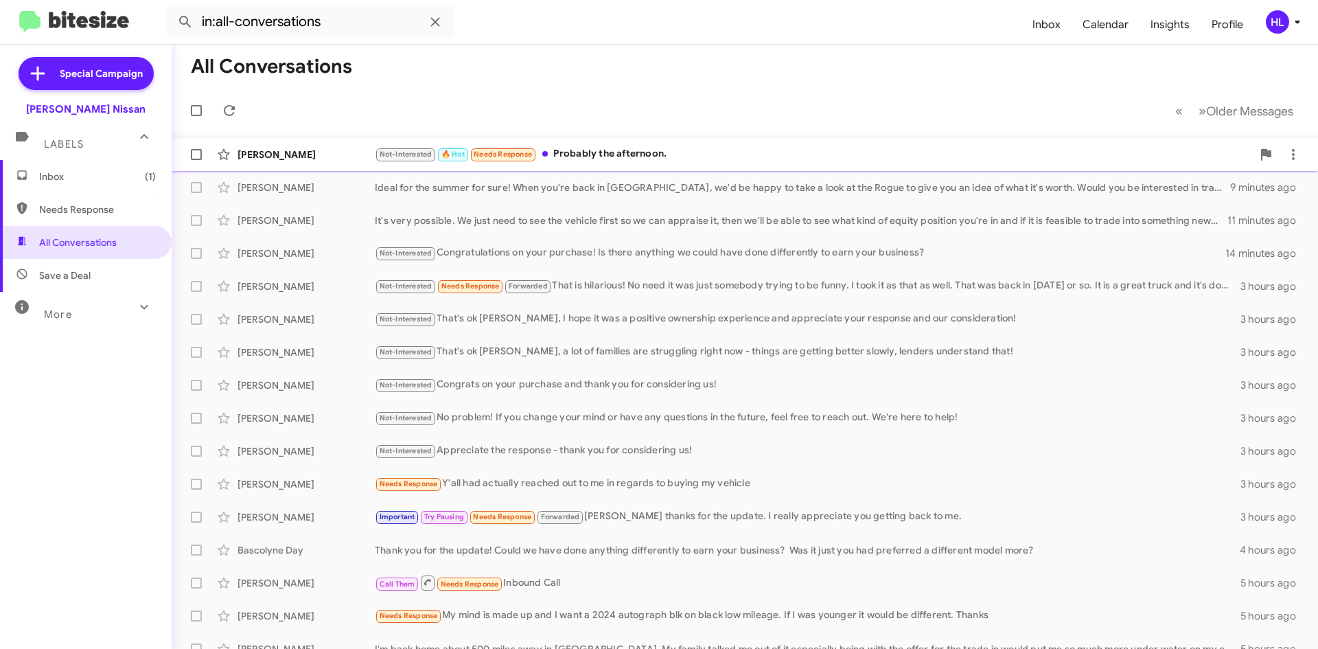
click at [269, 153] on div "[PERSON_NAME]" at bounding box center [306, 155] width 137 height 14
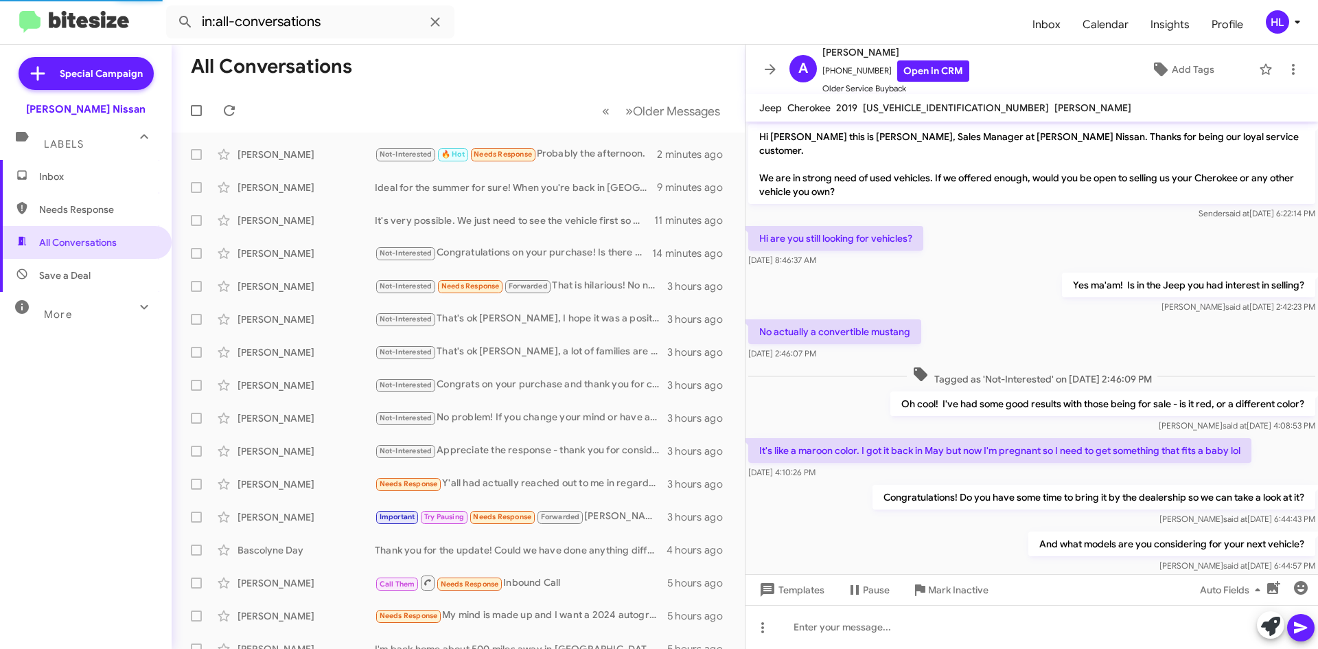
scroll to position [570, 0]
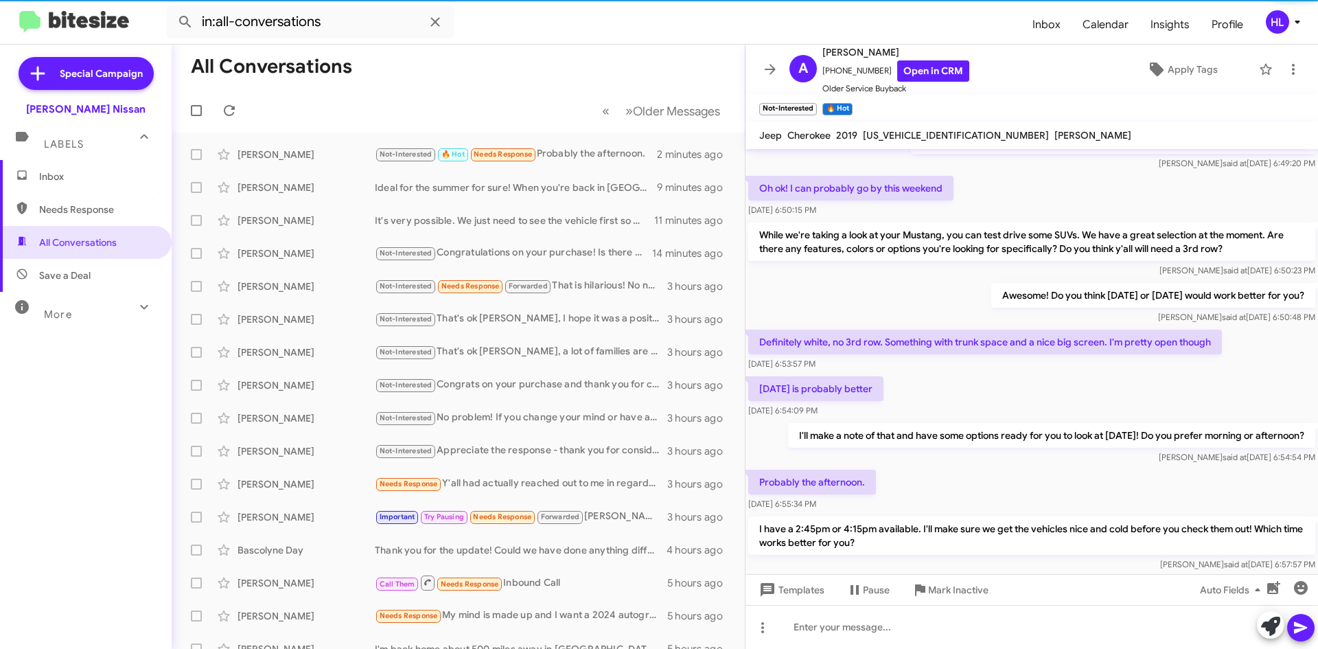
click at [74, 25] on img at bounding box center [74, 22] width 110 height 23
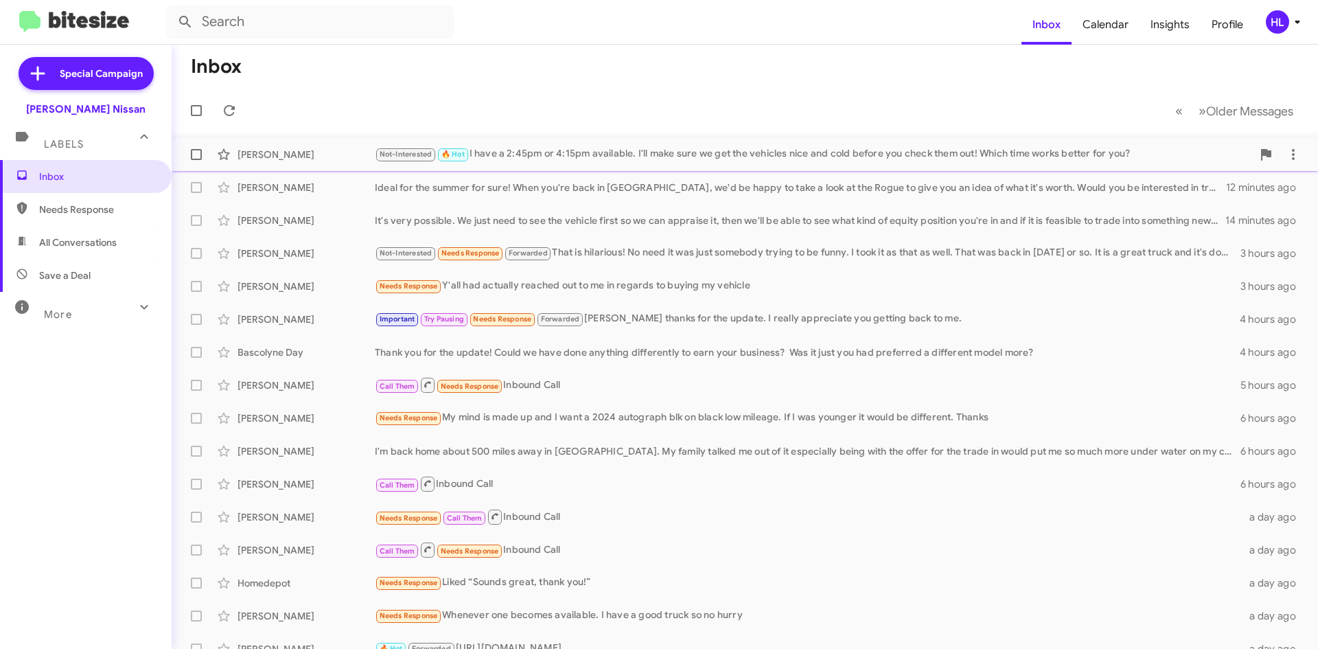
click at [307, 159] on div "[PERSON_NAME]" at bounding box center [306, 155] width 137 height 14
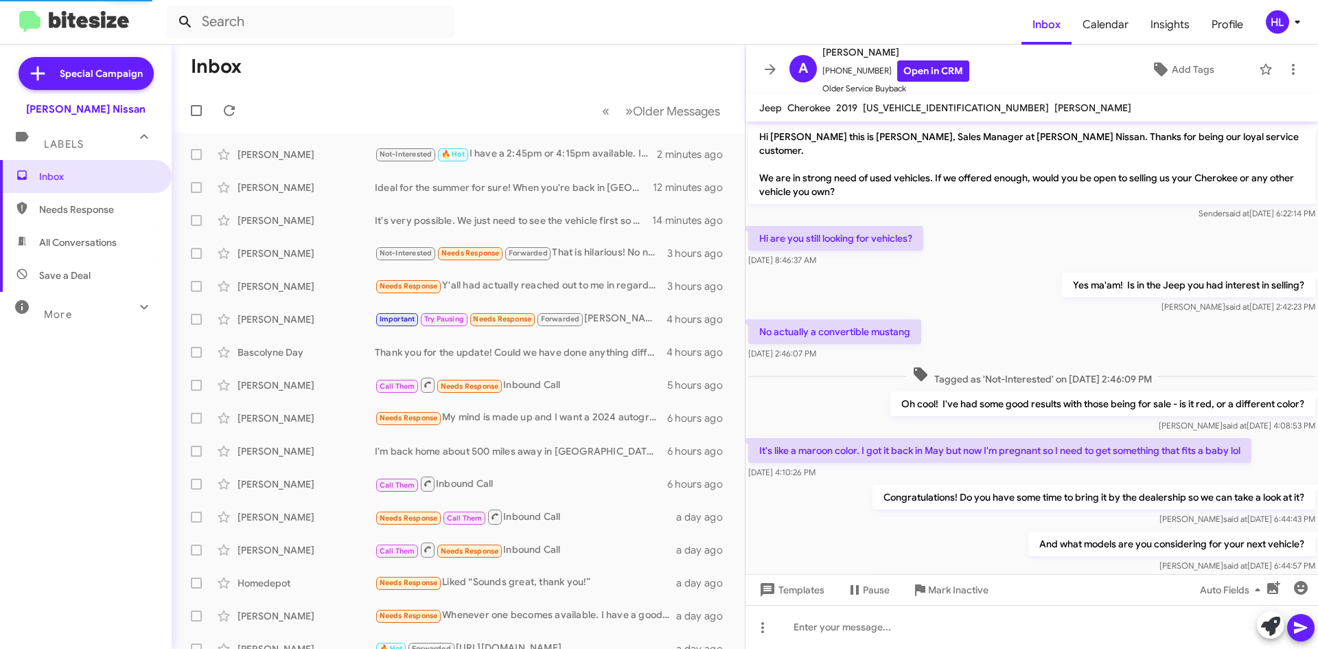
scroll to position [570, 0]
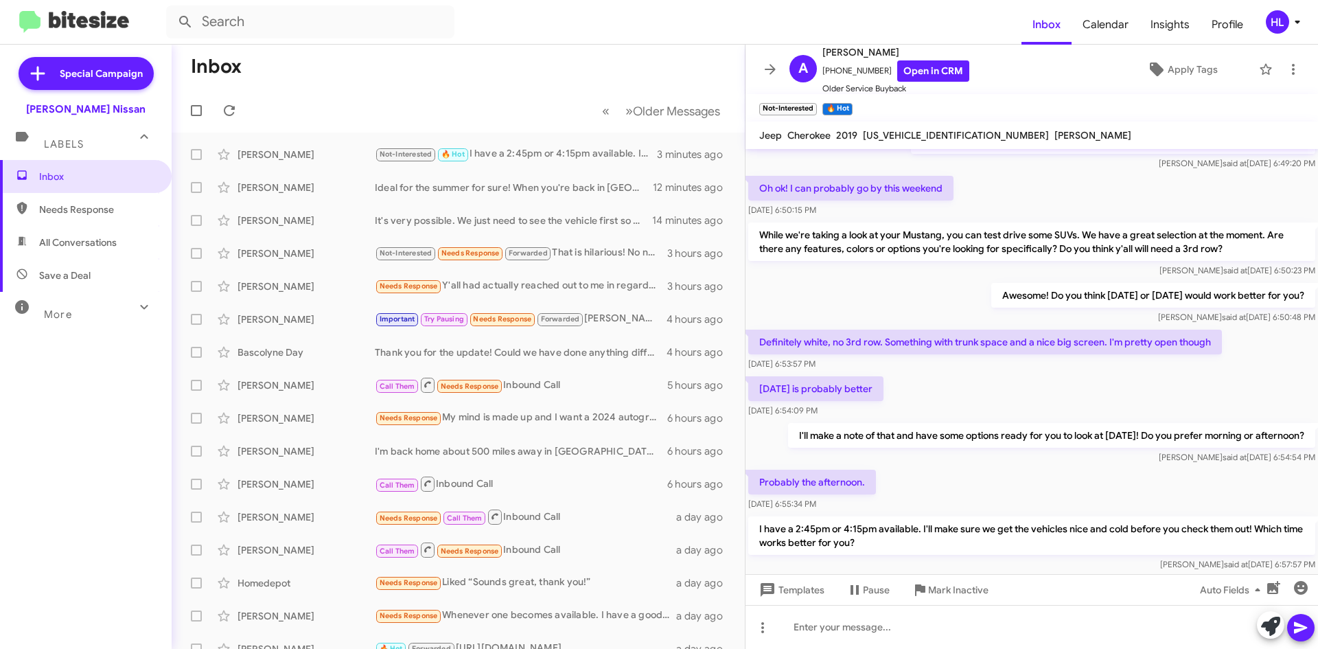
click at [773, 69] on icon at bounding box center [770, 69] width 11 height 10
